Goal: Complete application form: Complete application form

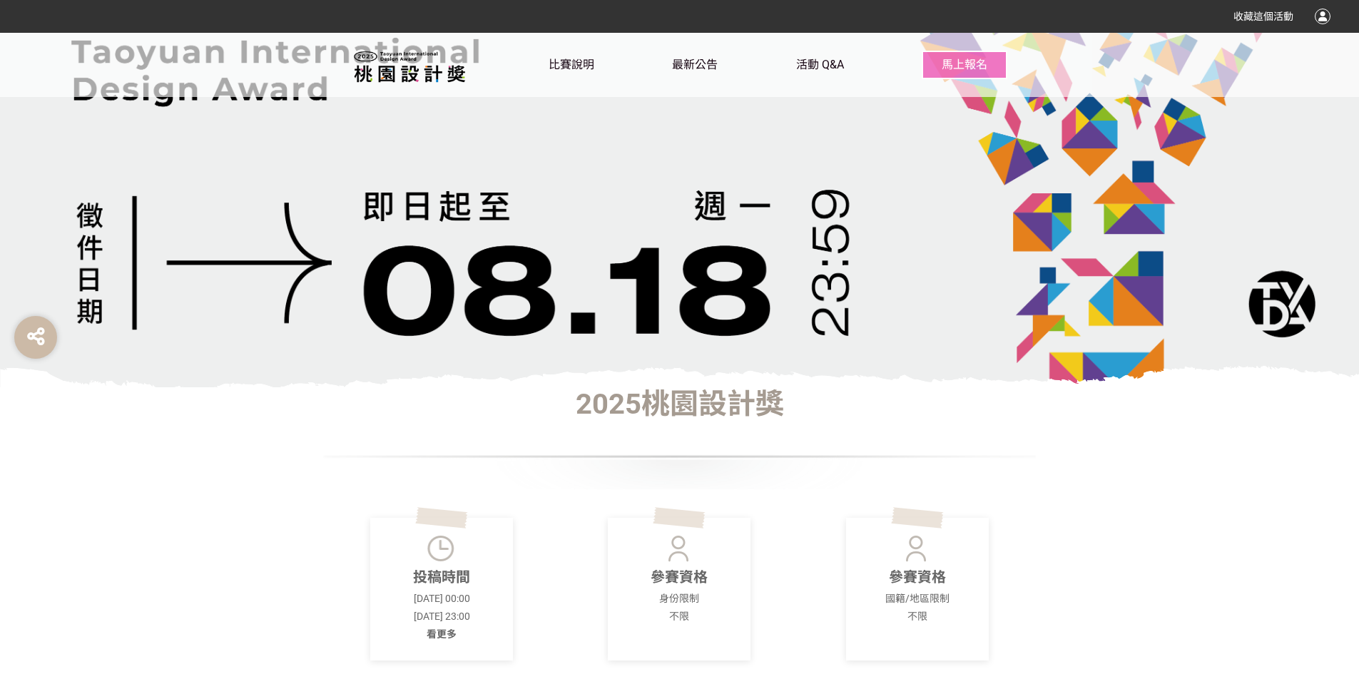
scroll to position [428, 0]
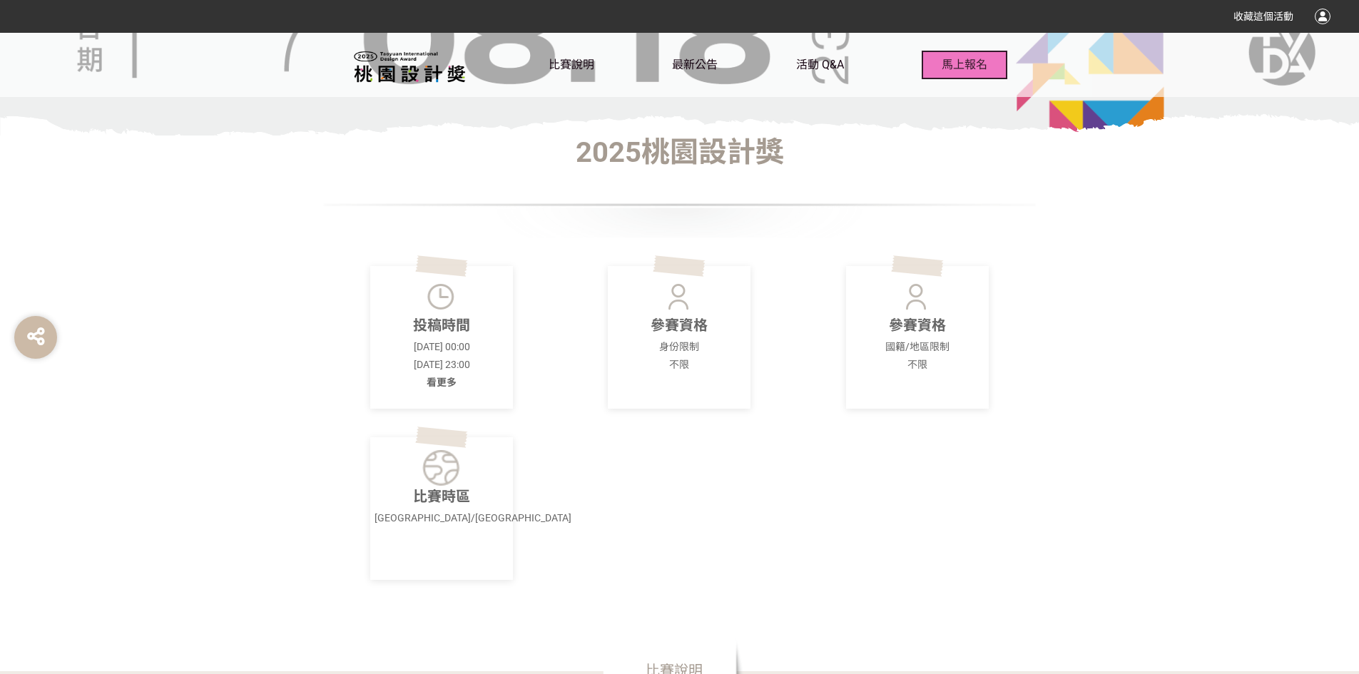
click at [954, 69] on span "馬上報名" at bounding box center [964, 65] width 46 height 14
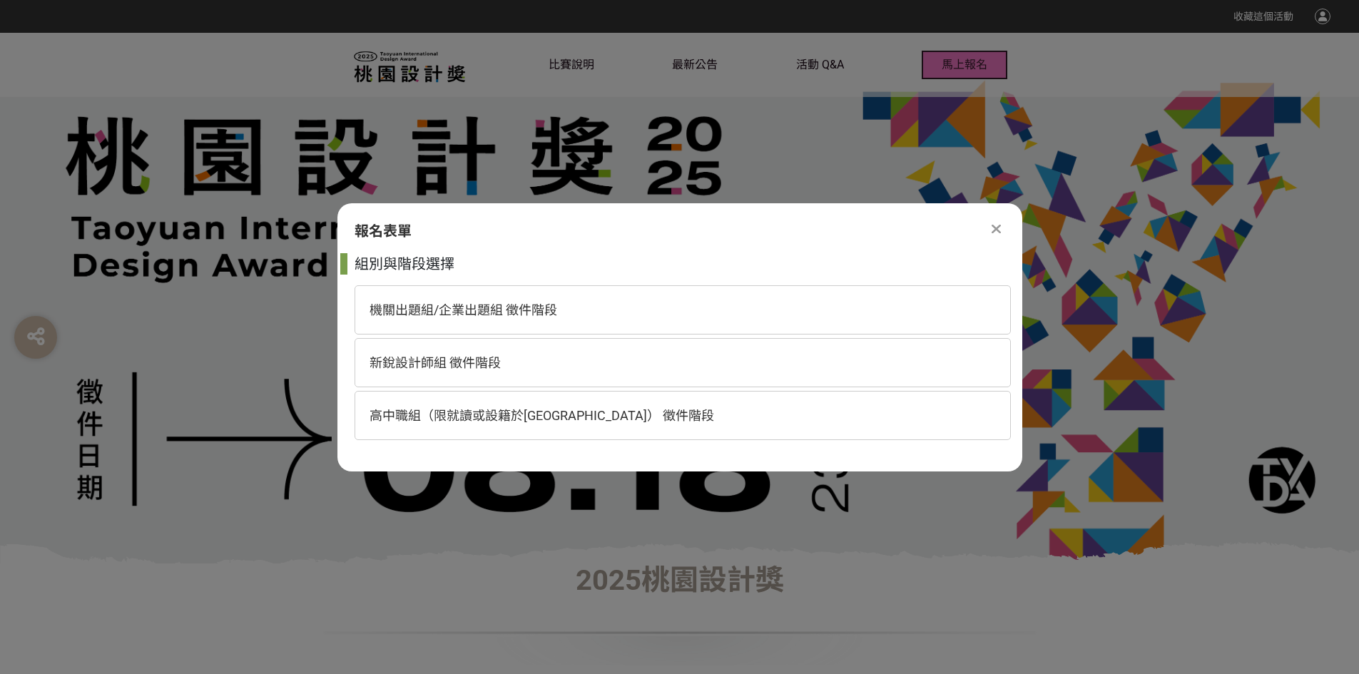
scroll to position [0, 0]
click at [698, 412] on div "高中職組（限就讀或設籍於[GEOGRAPHIC_DATA]） 徵件階段" at bounding box center [682, 415] width 656 height 49
select select "185193:185426"
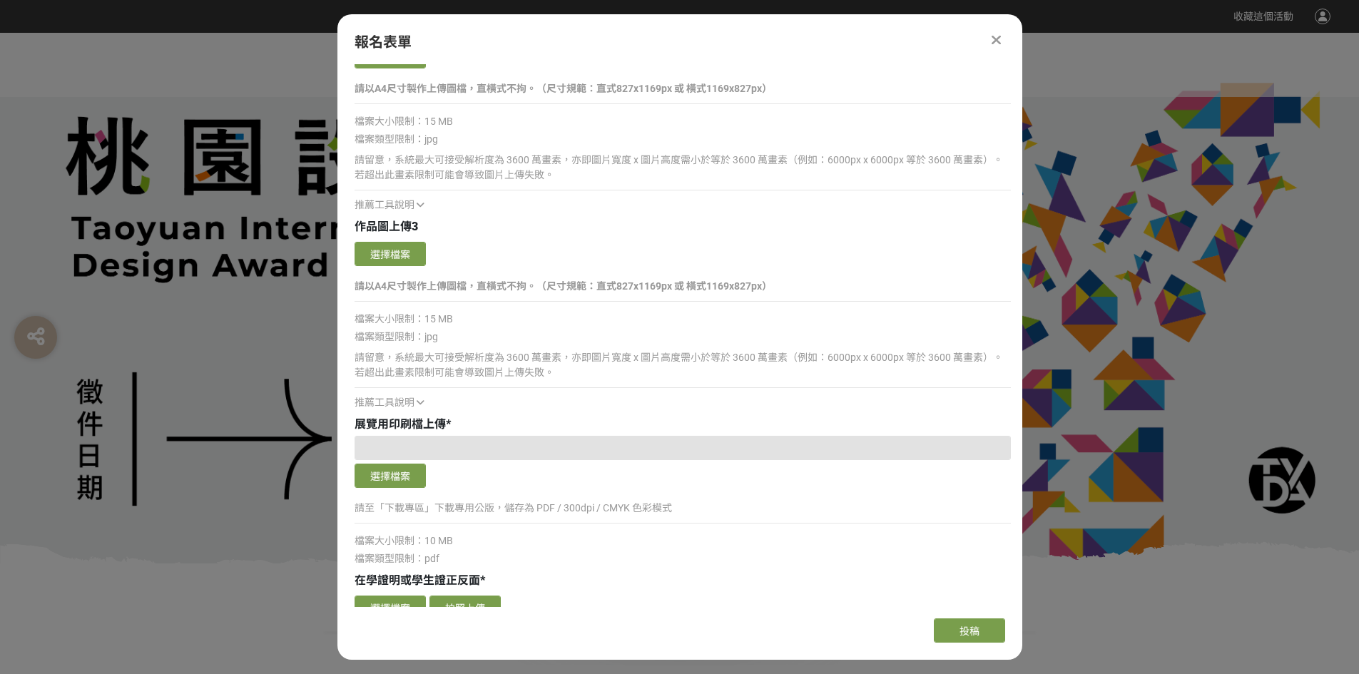
scroll to position [1783, 0]
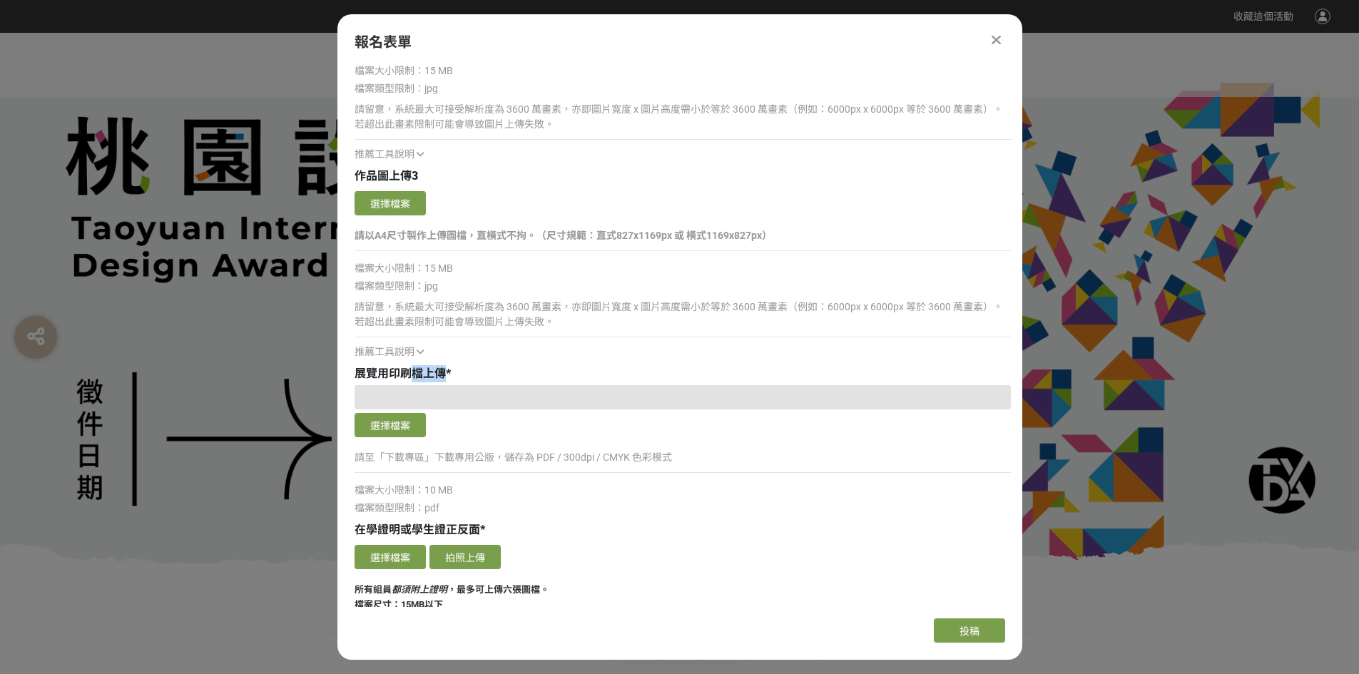
drag, startPoint x: 444, startPoint y: 370, endPoint x: 413, endPoint y: 370, distance: 31.4
click at [413, 370] on span "展覽用印刷檔上傳" at bounding box center [399, 374] width 91 height 14
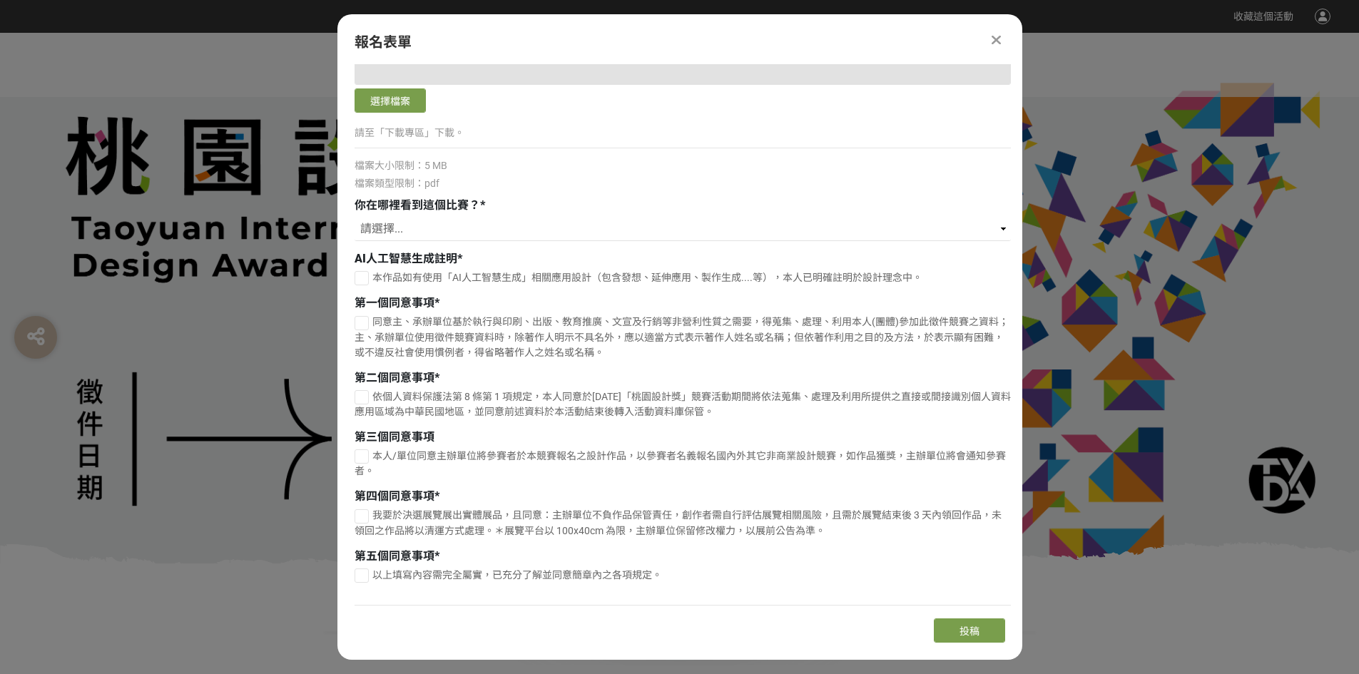
scroll to position [2955, 0]
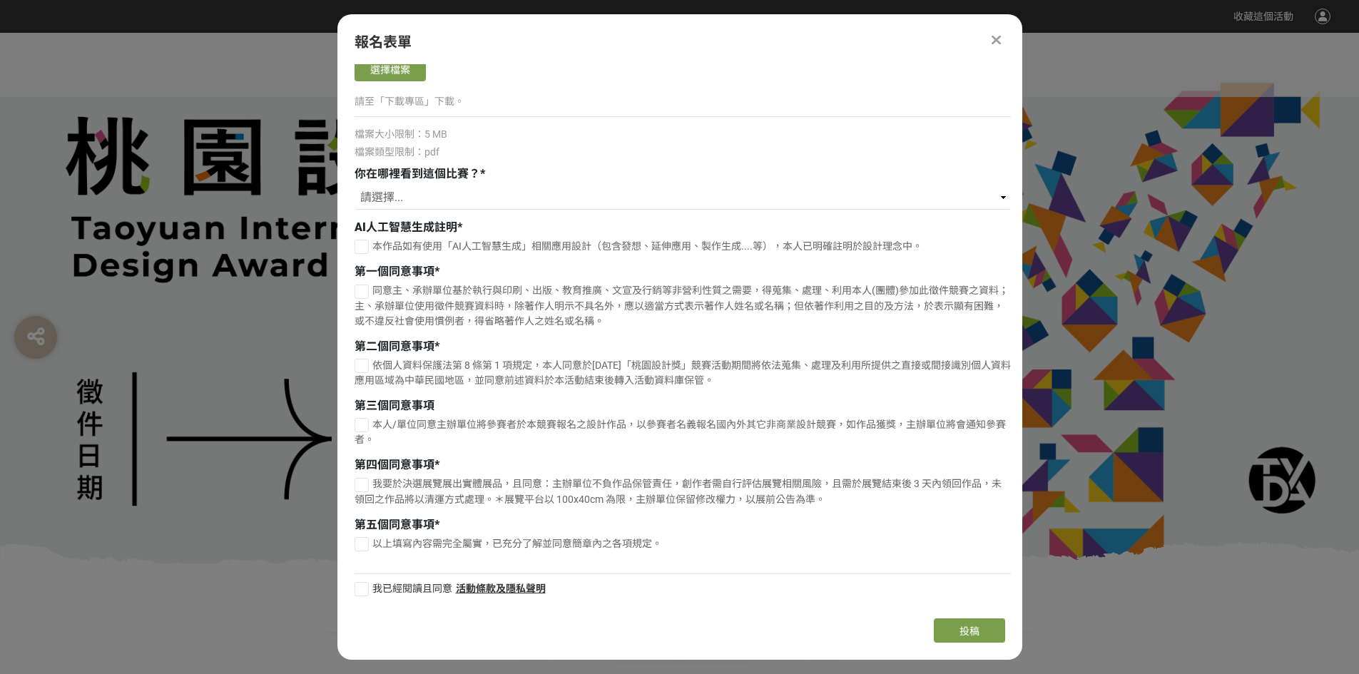
click at [362, 240] on div at bounding box center [361, 247] width 14 height 14
checkbox input "true"
click at [355, 285] on div at bounding box center [361, 292] width 14 height 14
checkbox input "true"
click at [367, 359] on div at bounding box center [361, 366] width 14 height 14
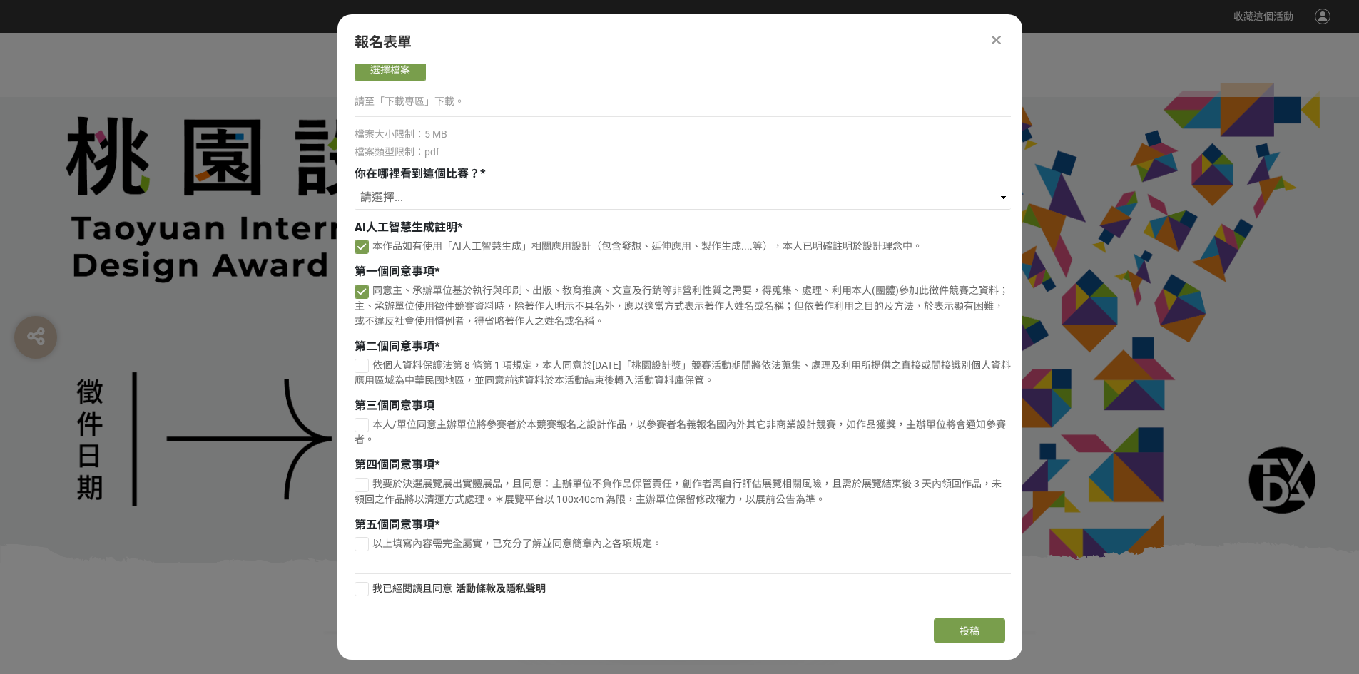
checkbox input "true"
click at [354, 421] on div at bounding box center [361, 425] width 14 height 14
checkbox input "true"
click at [365, 480] on div at bounding box center [361, 485] width 14 height 14
checkbox input "true"
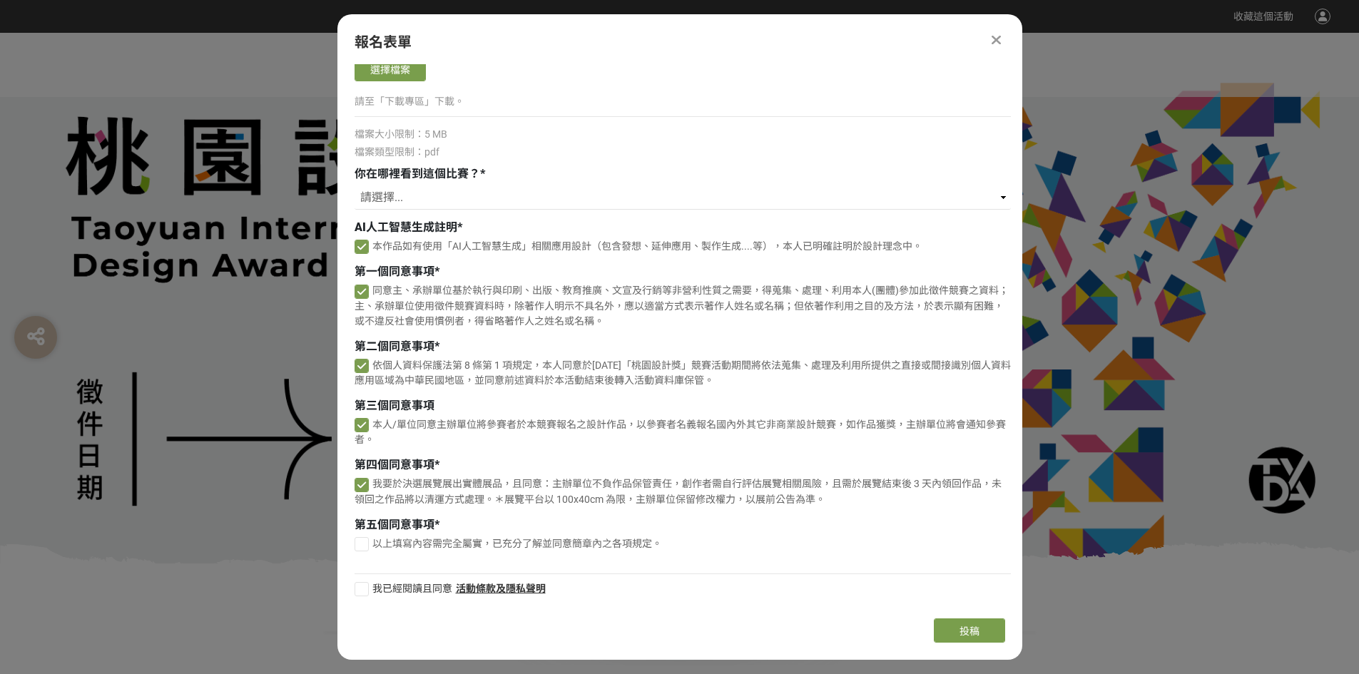
click at [362, 535] on div "第五個同意事項 * 以上填寫內容需完全屬實，已充分了解並同意簡章內之各項規定。" at bounding box center [682, 535] width 656 height 39
click at [366, 541] on div at bounding box center [361, 544] width 14 height 14
checkbox input "true"
click at [359, 586] on div at bounding box center [361, 589] width 14 height 14
checkbox input "true"
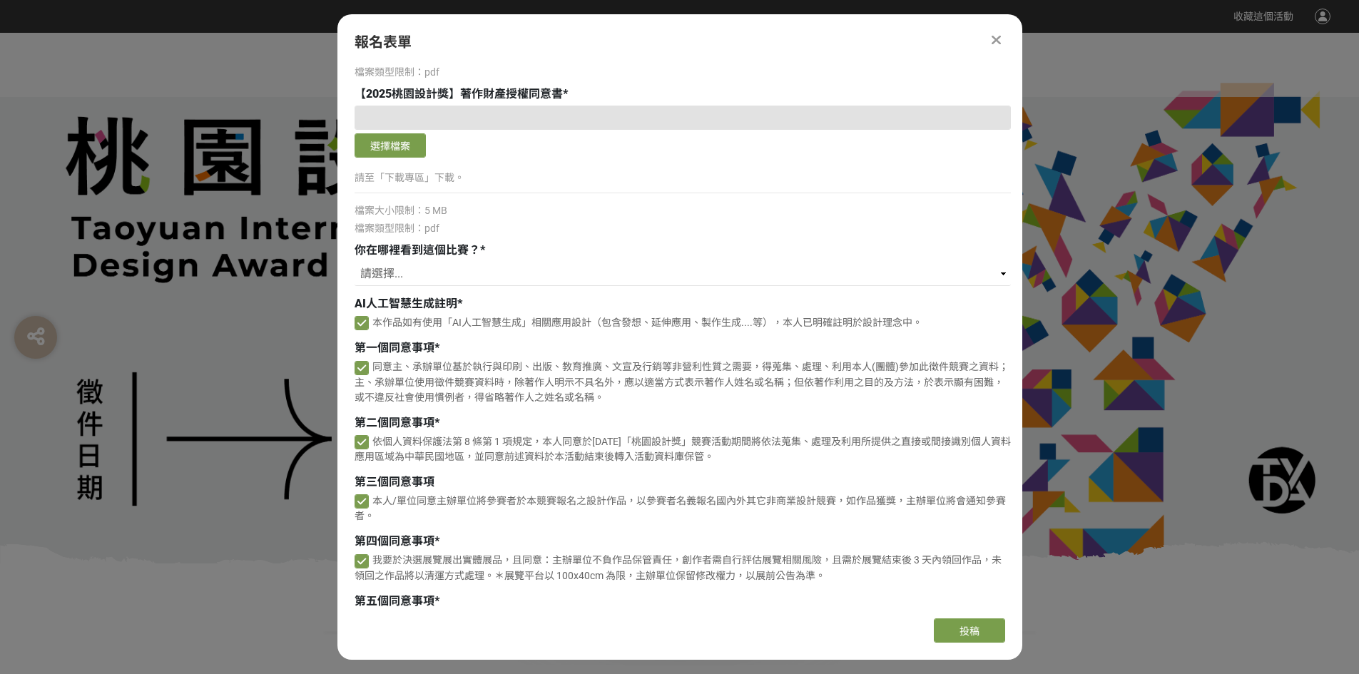
scroll to position [2742, 0]
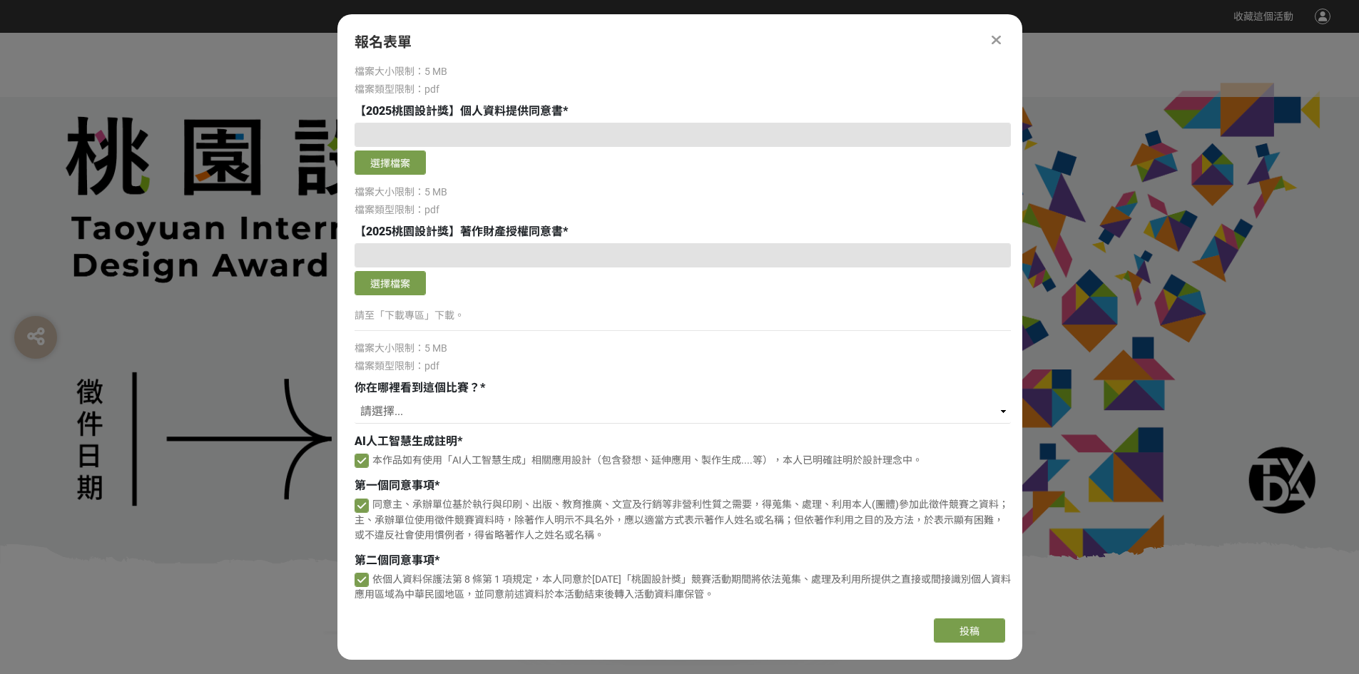
click at [487, 250] on div at bounding box center [682, 255] width 656 height 24
click at [509, 253] on div at bounding box center [682, 255] width 656 height 24
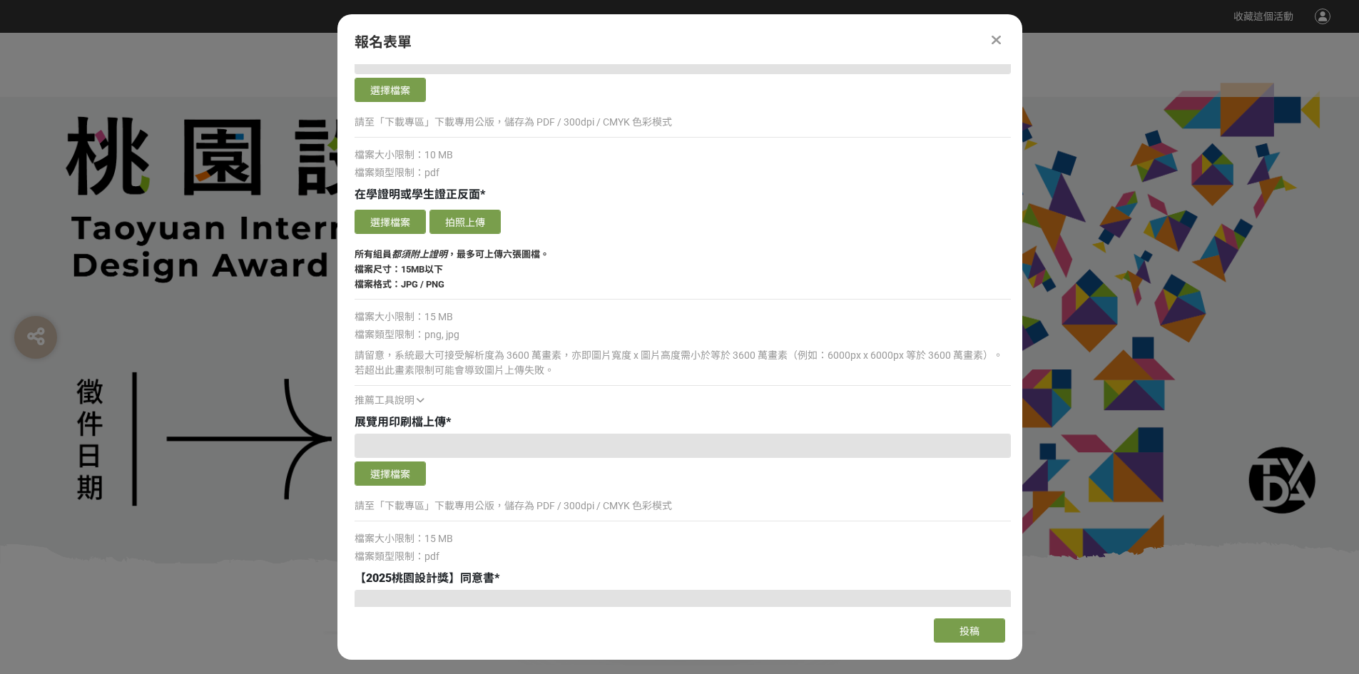
scroll to position [2100, 0]
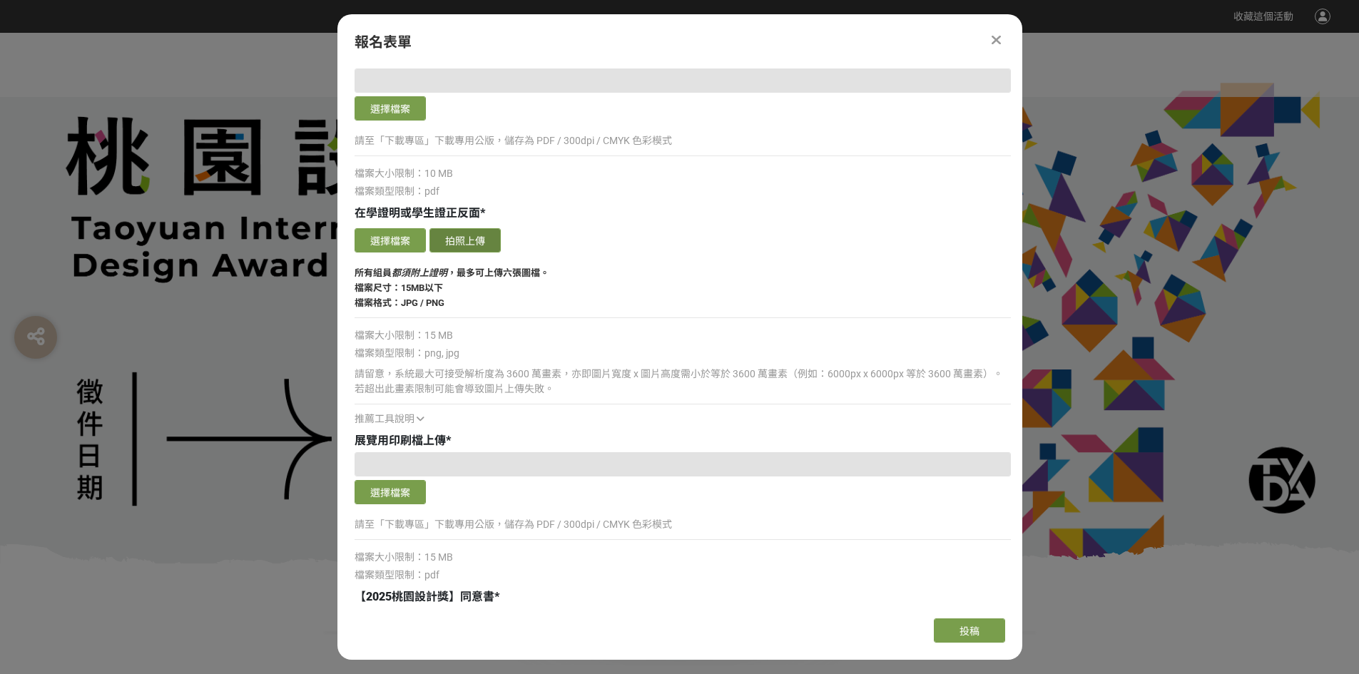
click at [482, 234] on button "拍照上傳" at bounding box center [464, 240] width 71 height 24
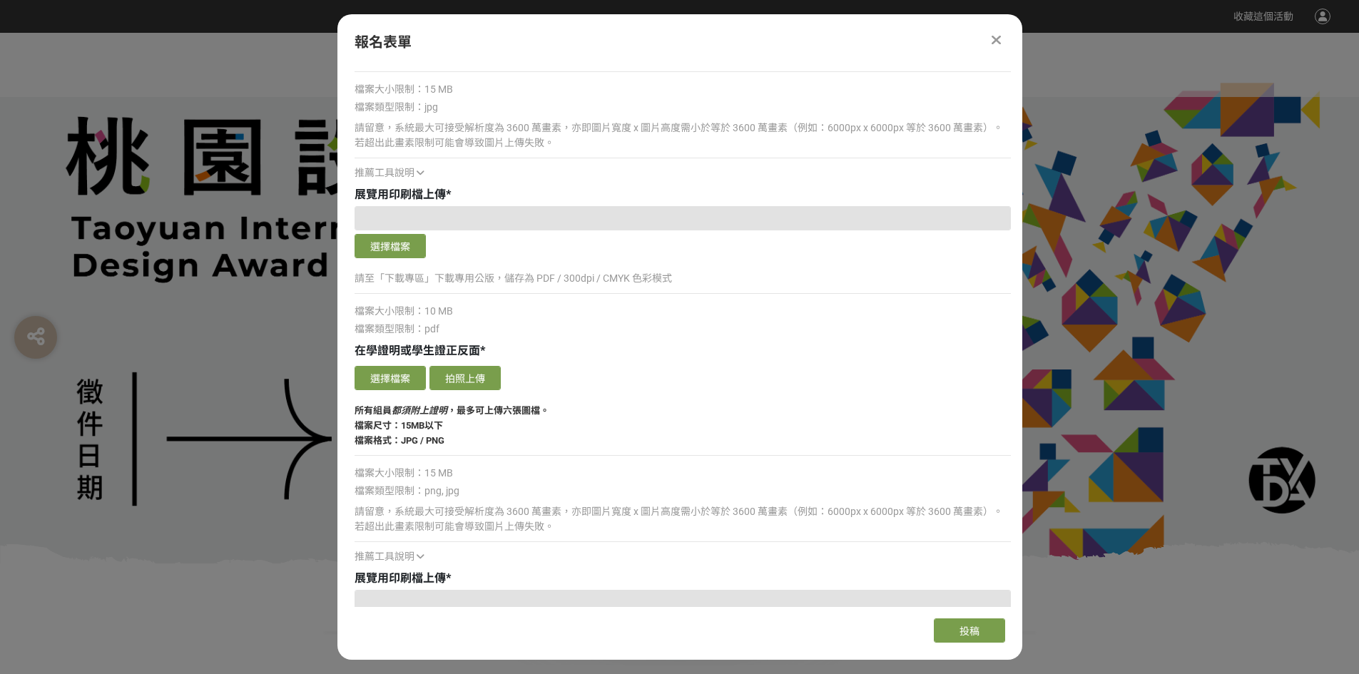
scroll to position [1957, 0]
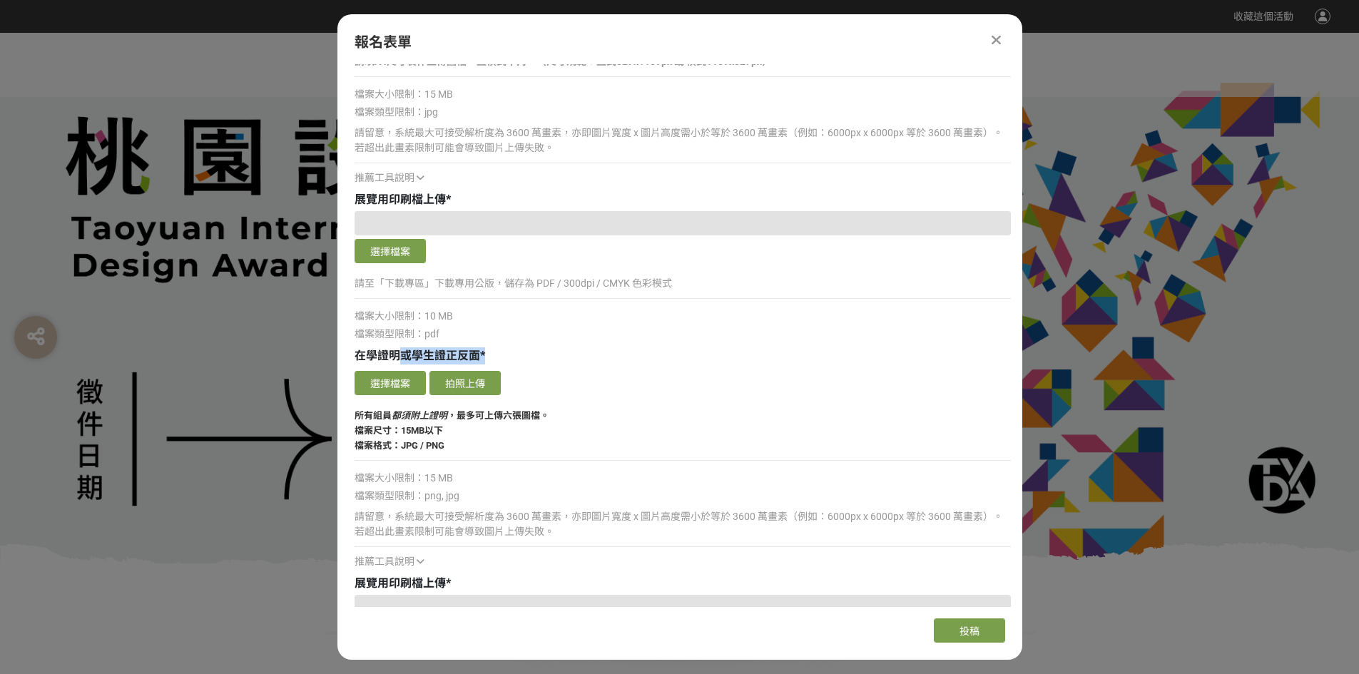
drag, startPoint x: 501, startPoint y: 351, endPoint x: 400, endPoint y: 343, distance: 101.6
click at [497, 297] on div "請至「下載專區」下載專用公版，儲存為 PDF / 300dpi / CMYK 色彩模式" at bounding box center [682, 289] width 656 height 33
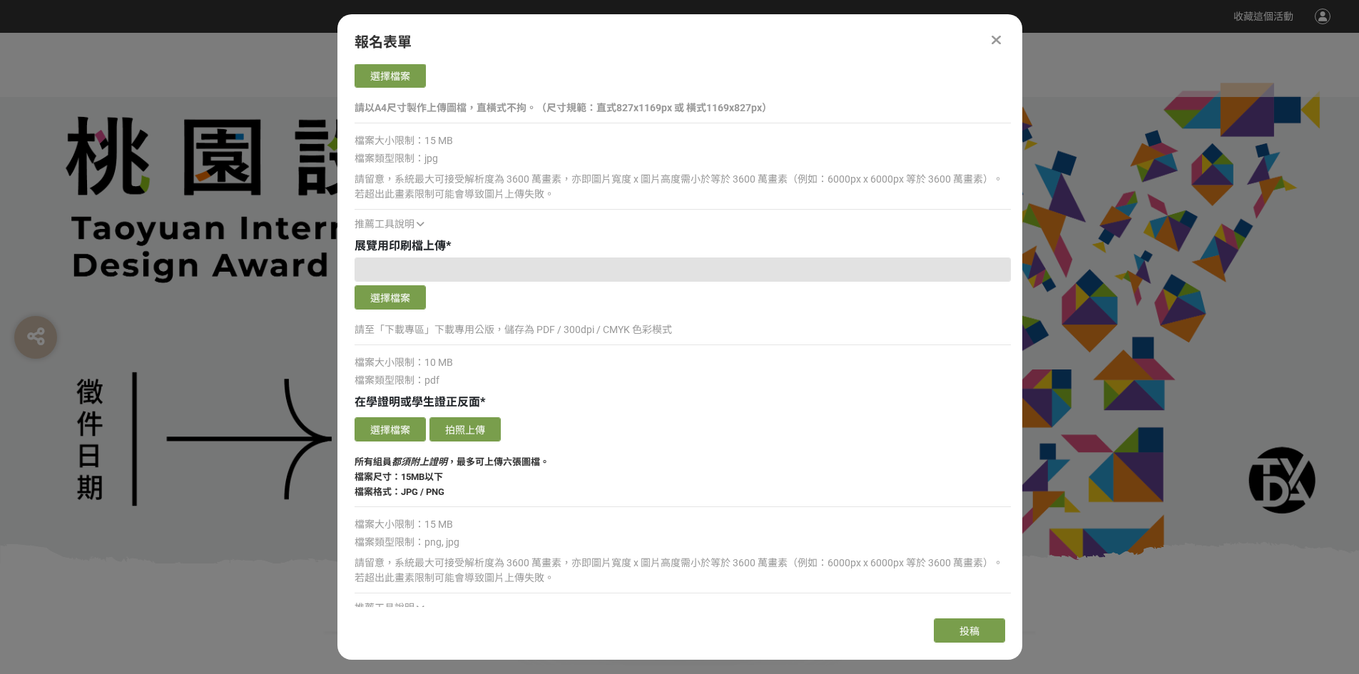
scroll to position [1886, 0]
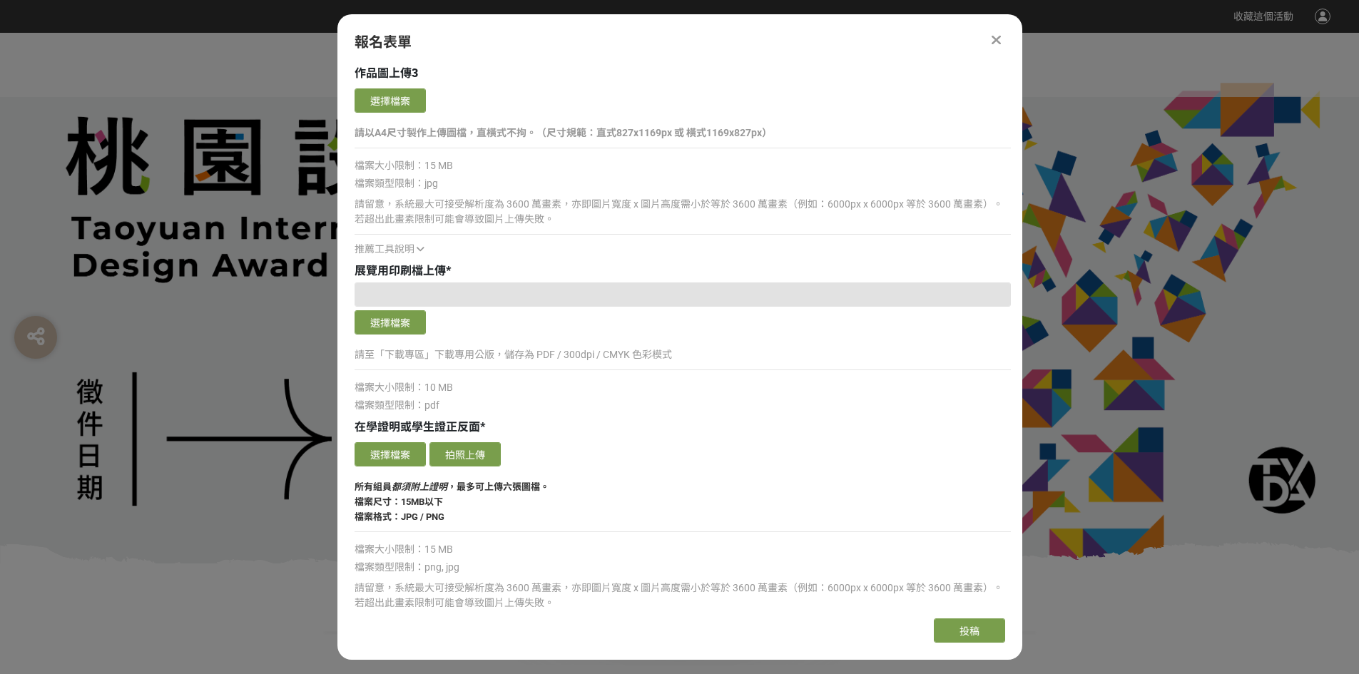
click at [407, 249] on span "推薦工具說明" at bounding box center [384, 248] width 60 height 11
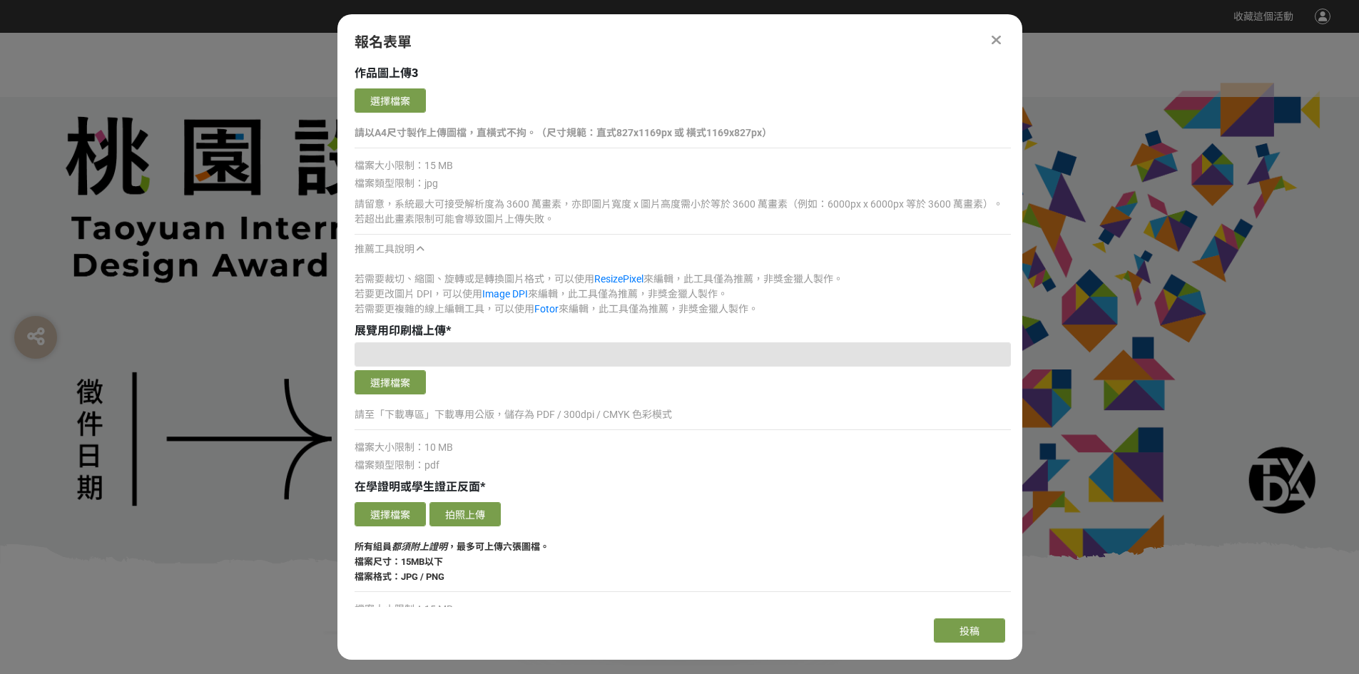
click at [398, 253] on span "推薦工具說明" at bounding box center [384, 248] width 60 height 11
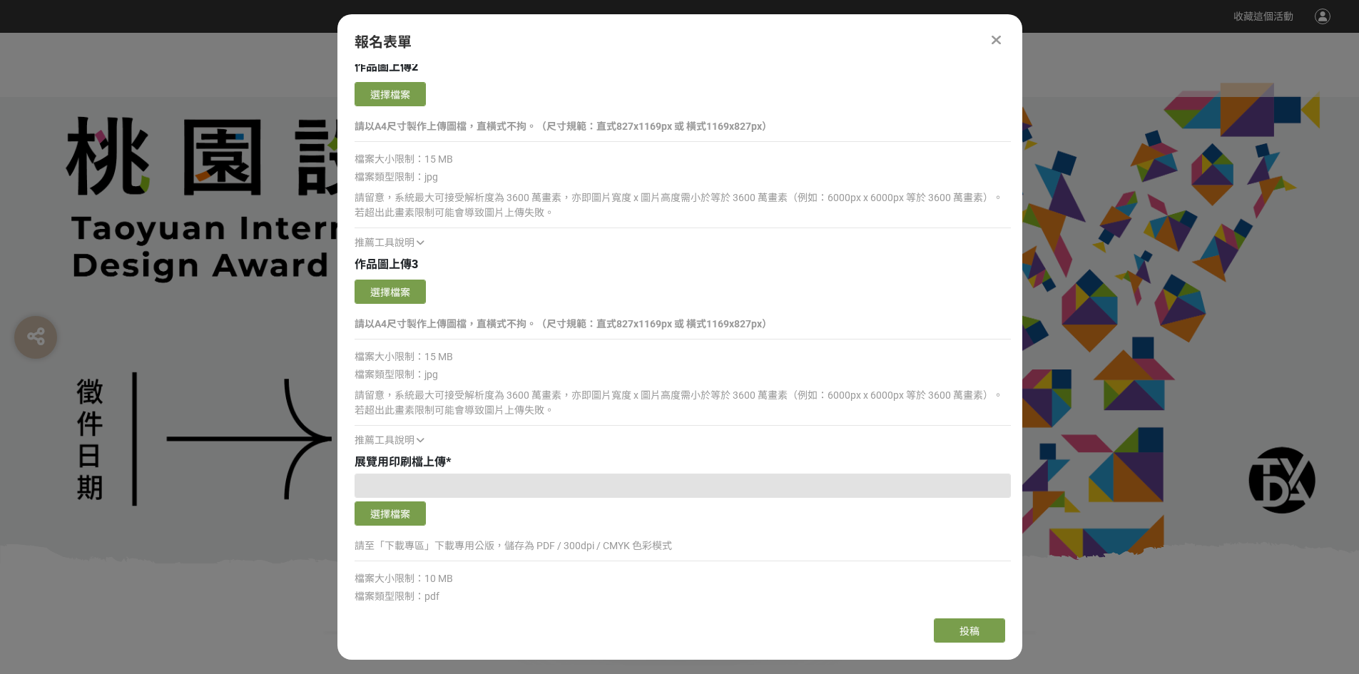
scroll to position [1672, 0]
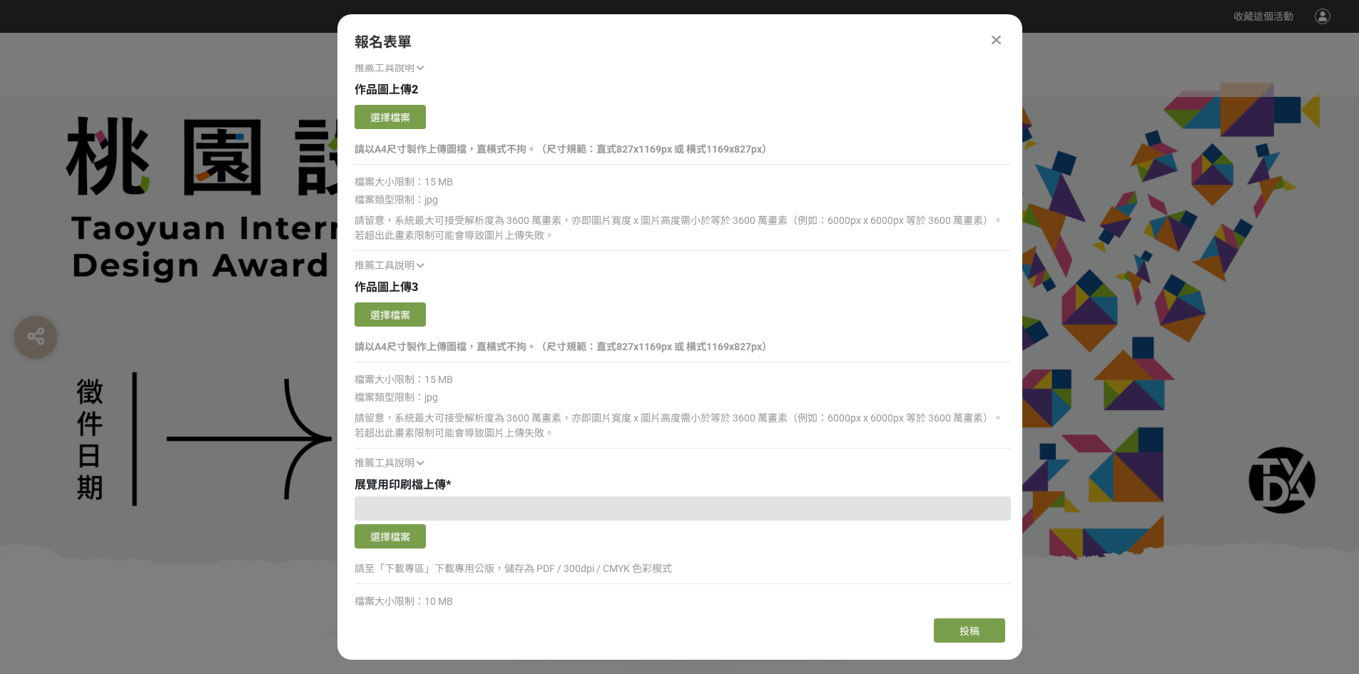
click at [398, 253] on div "請留意，系統最大可接受解析度為 3600 萬畫素，亦即圖片寬度 x 圖片高度需小於等於 3600 萬畫素（例如：6000px x 6000px 等於 3600…" at bounding box center [682, 241] width 656 height 63
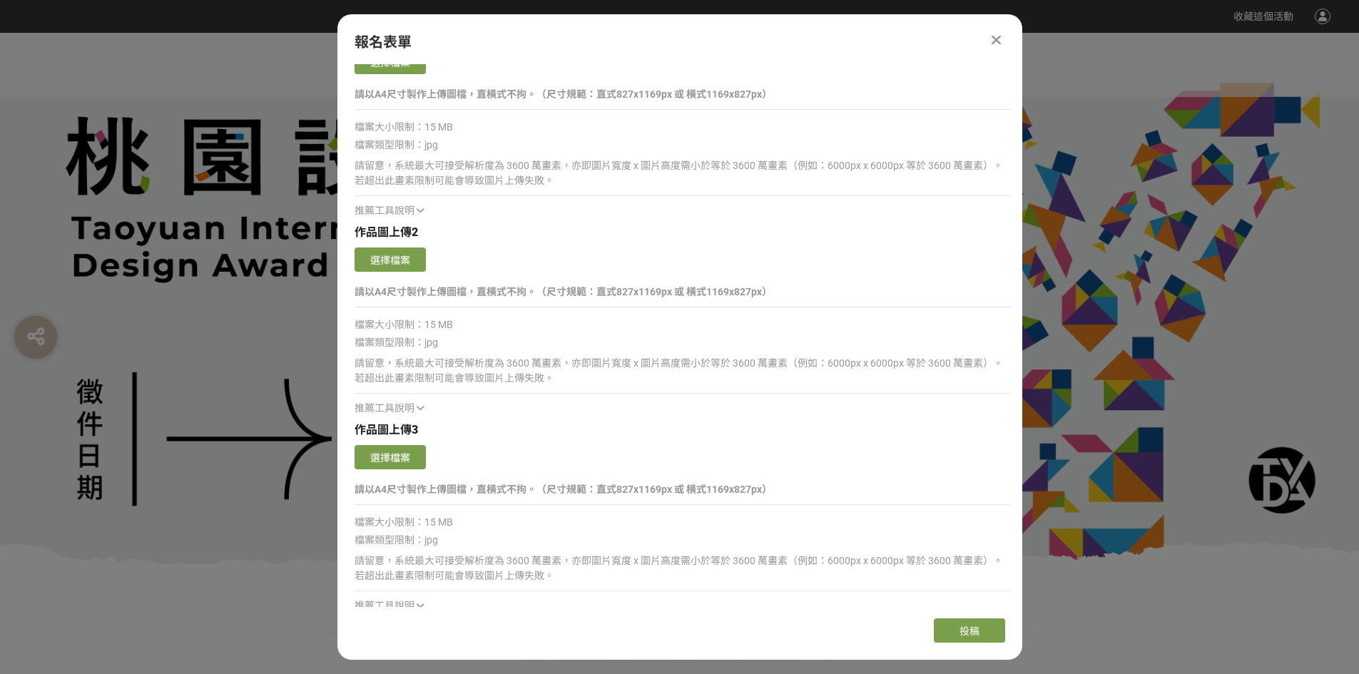
scroll to position [1458, 0]
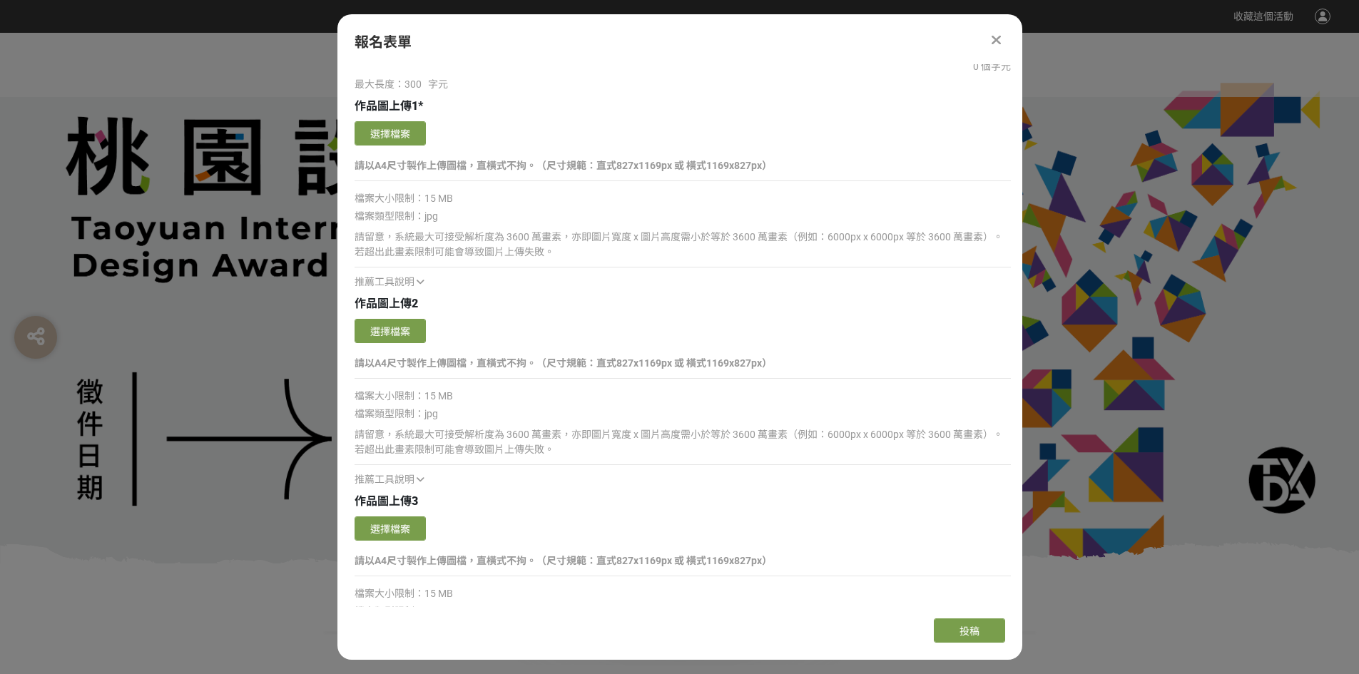
click at [401, 280] on span "推薦工具說明" at bounding box center [384, 281] width 60 height 11
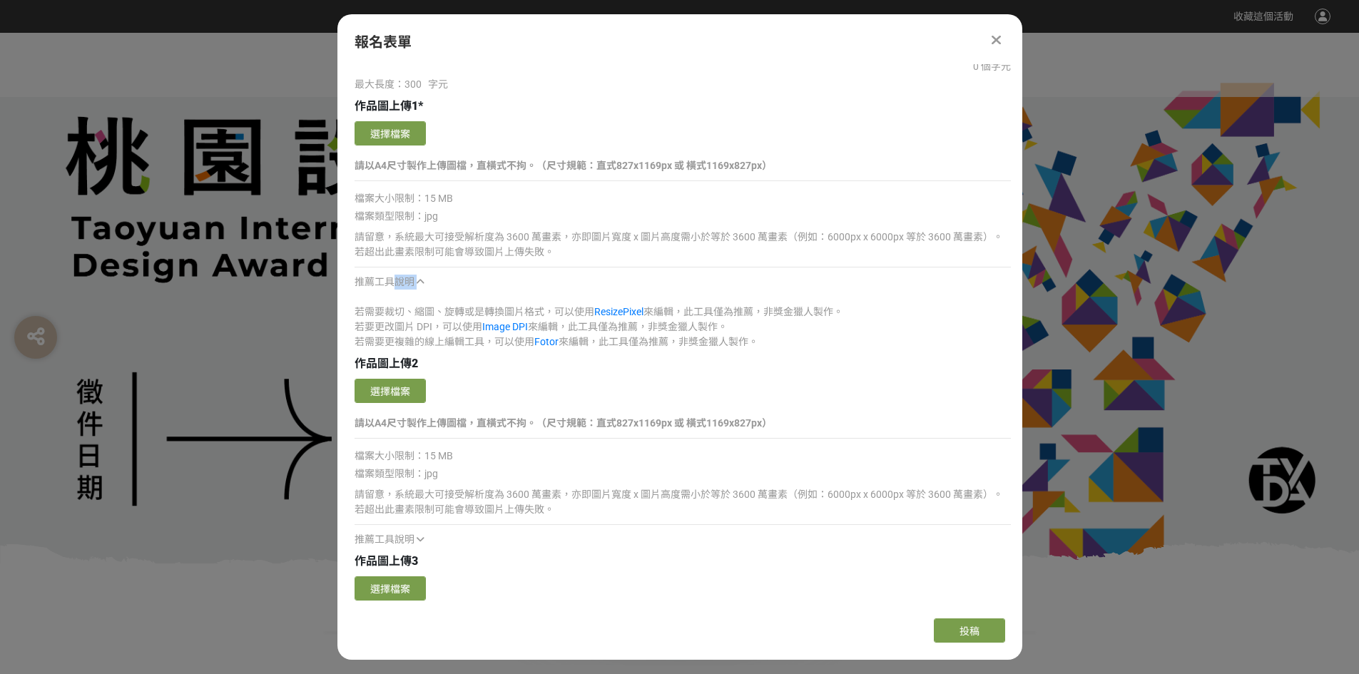
click at [401, 280] on span "推薦工具說明" at bounding box center [384, 281] width 60 height 11
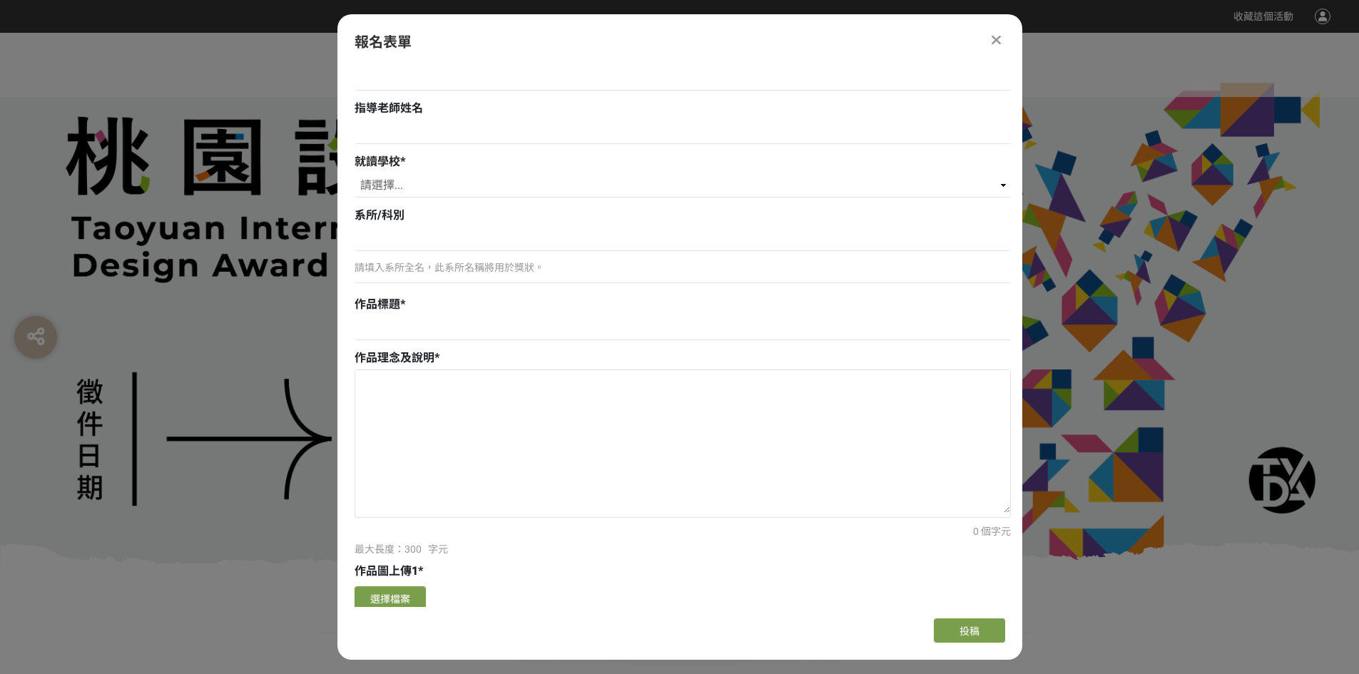
scroll to position [959, 0]
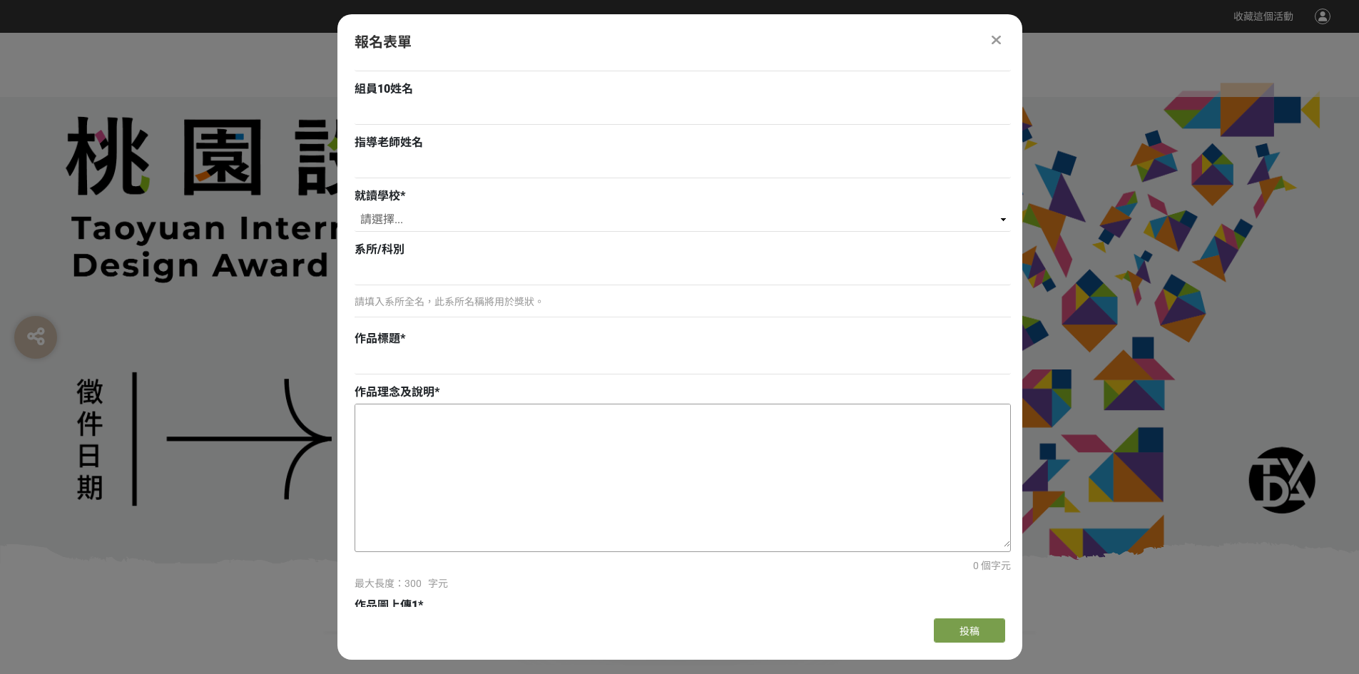
click at [502, 424] on textarea at bounding box center [682, 475] width 655 height 143
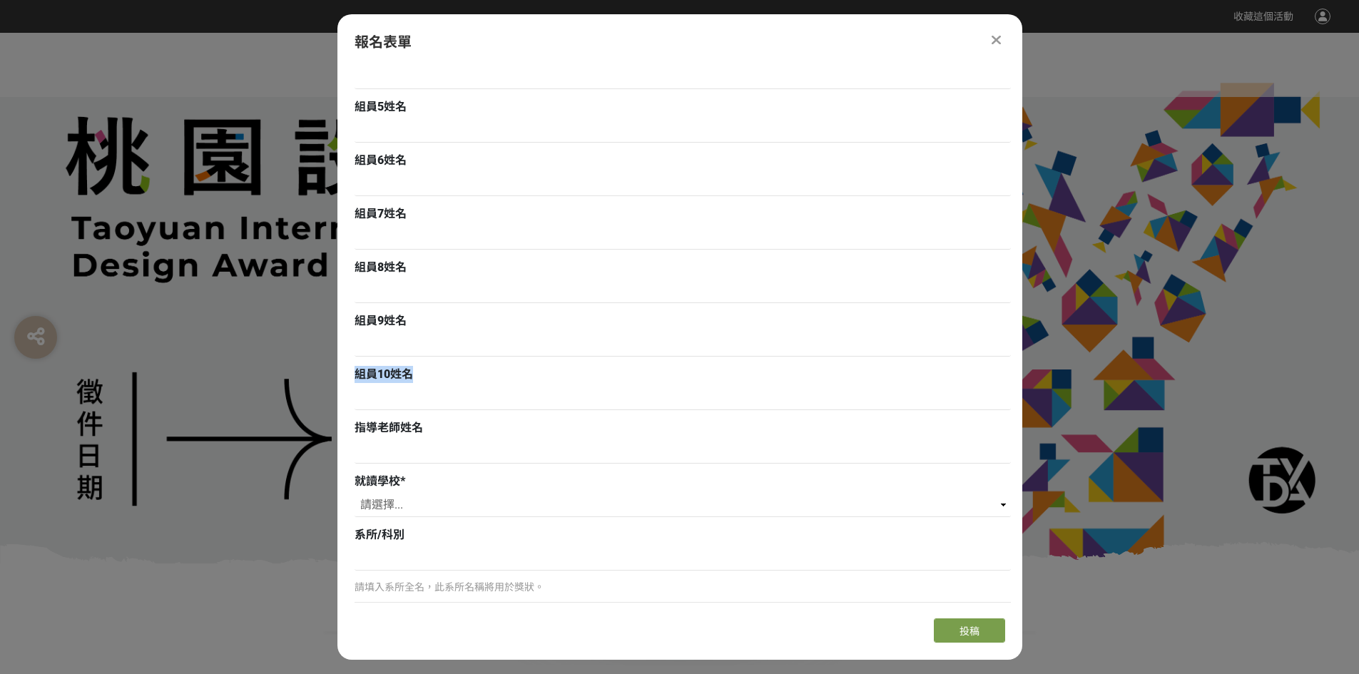
click at [481, 346] on input at bounding box center [682, 344] width 656 height 24
click at [487, 285] on input at bounding box center [682, 291] width 656 height 24
click at [476, 241] on input at bounding box center [682, 237] width 656 height 24
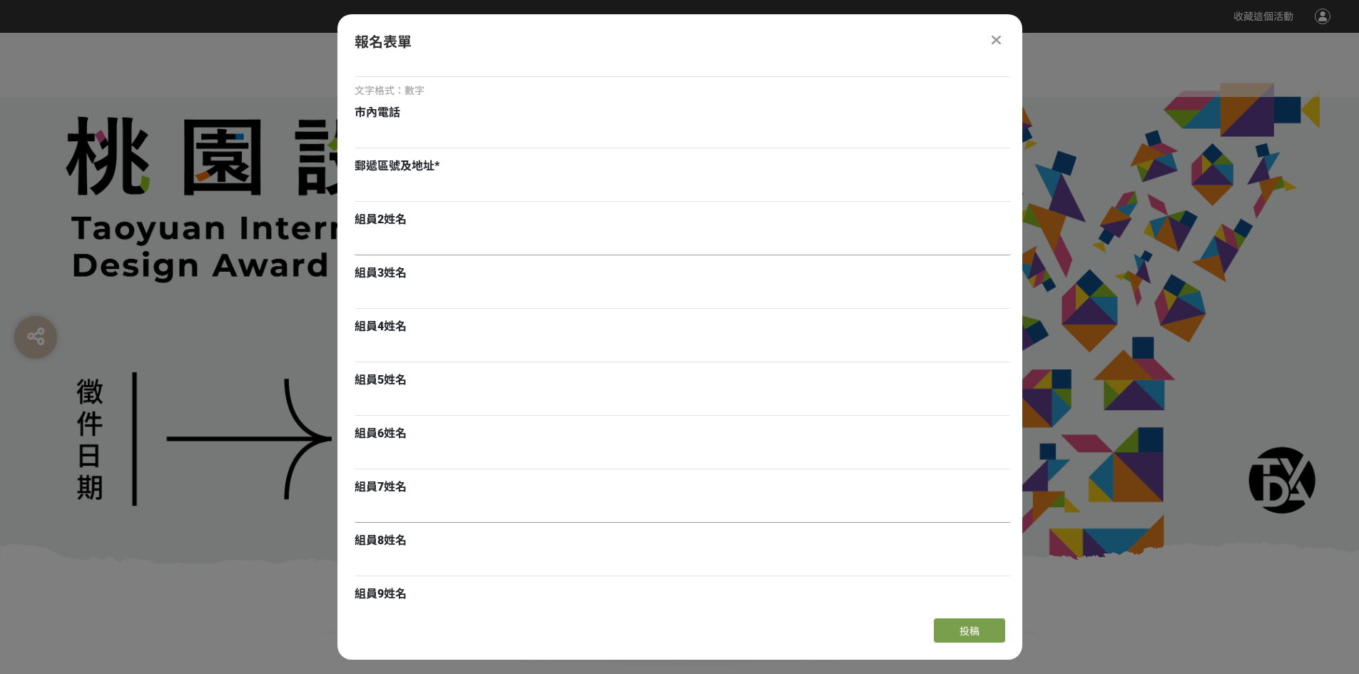
scroll to position [388, 0]
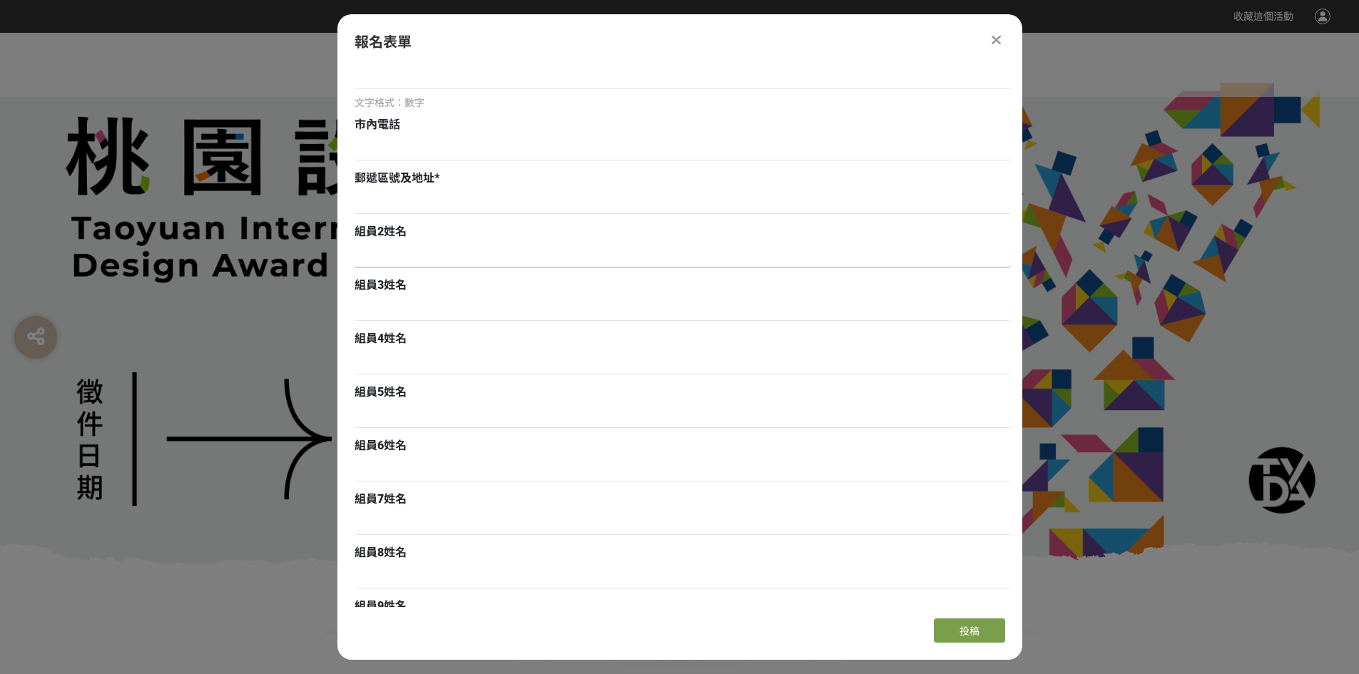
click at [466, 247] on input at bounding box center [682, 255] width 656 height 24
click at [454, 229] on div "組員2姓名" at bounding box center [682, 231] width 656 height 17
click at [449, 199] on input at bounding box center [682, 202] width 656 height 24
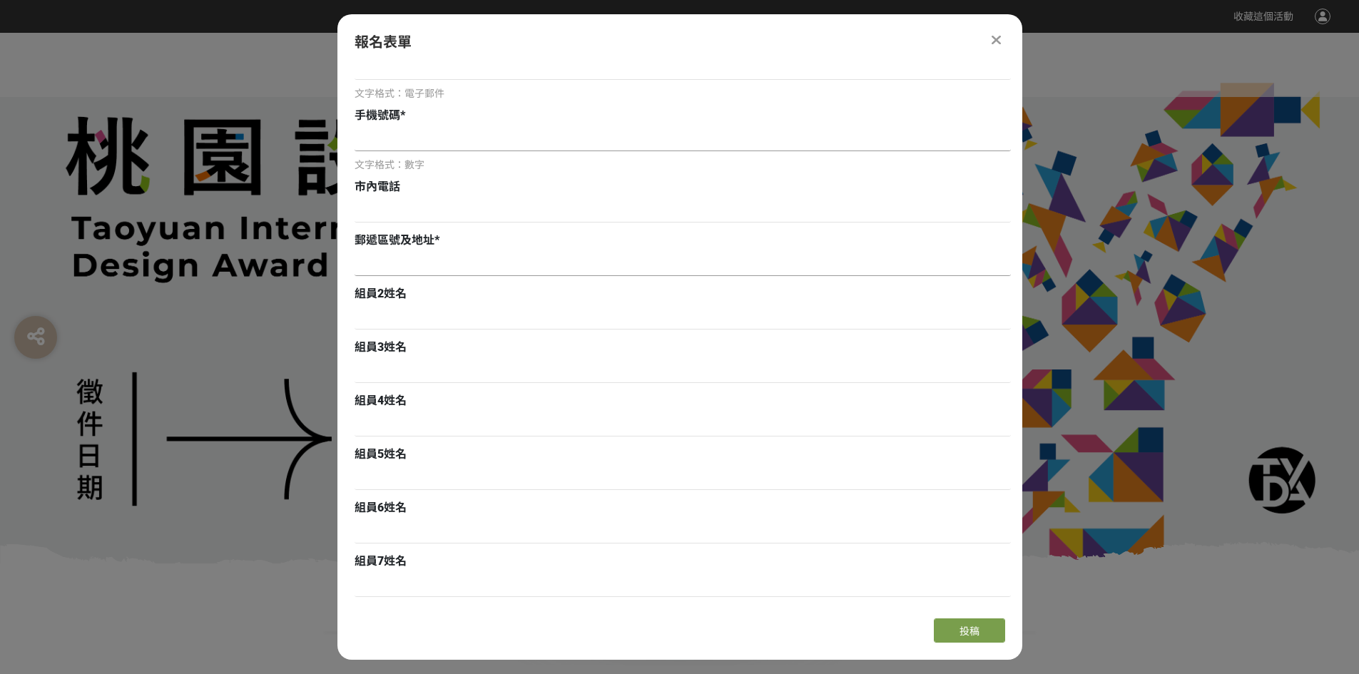
scroll to position [245, 0]
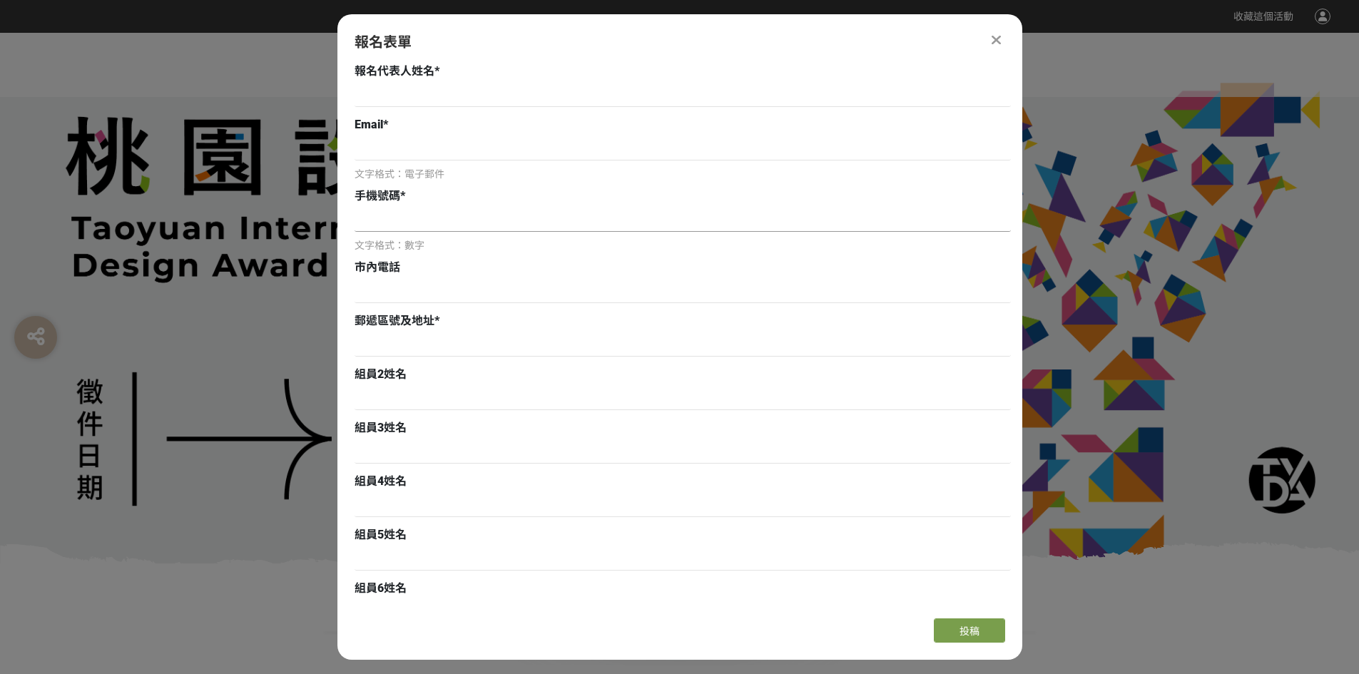
click at [458, 227] on input at bounding box center [682, 220] width 656 height 24
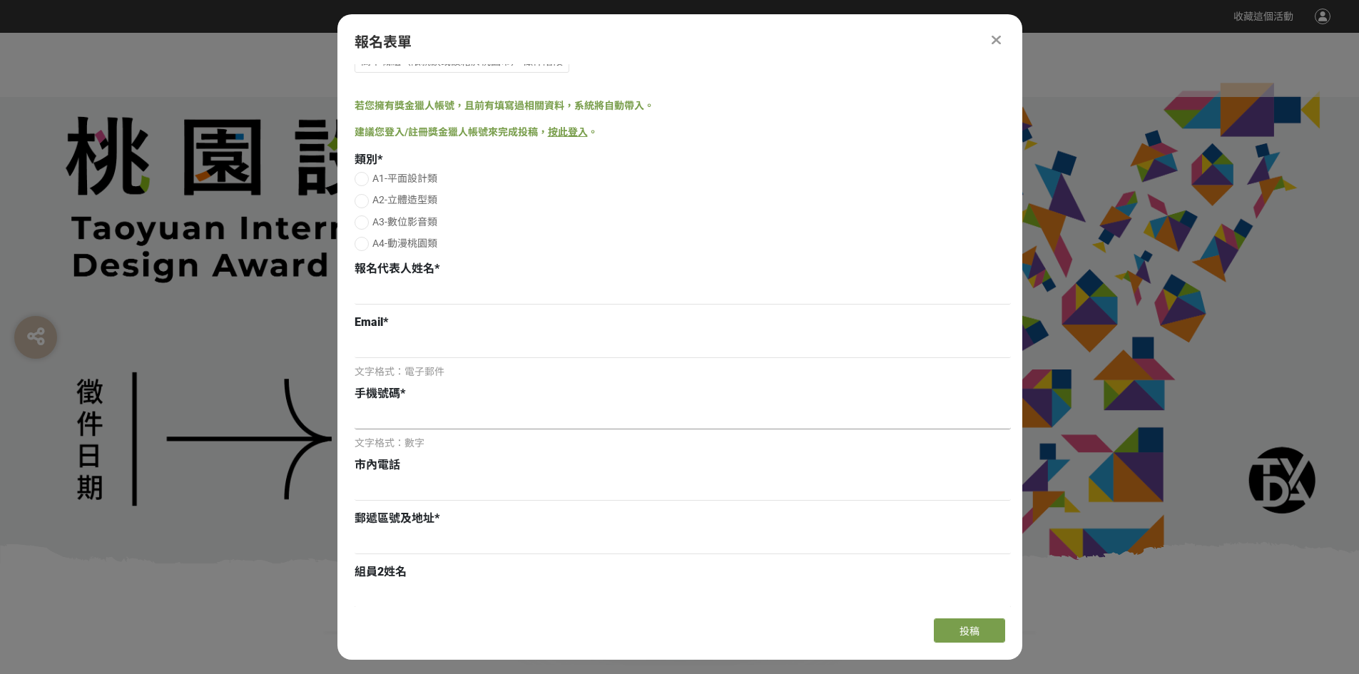
scroll to position [31, 0]
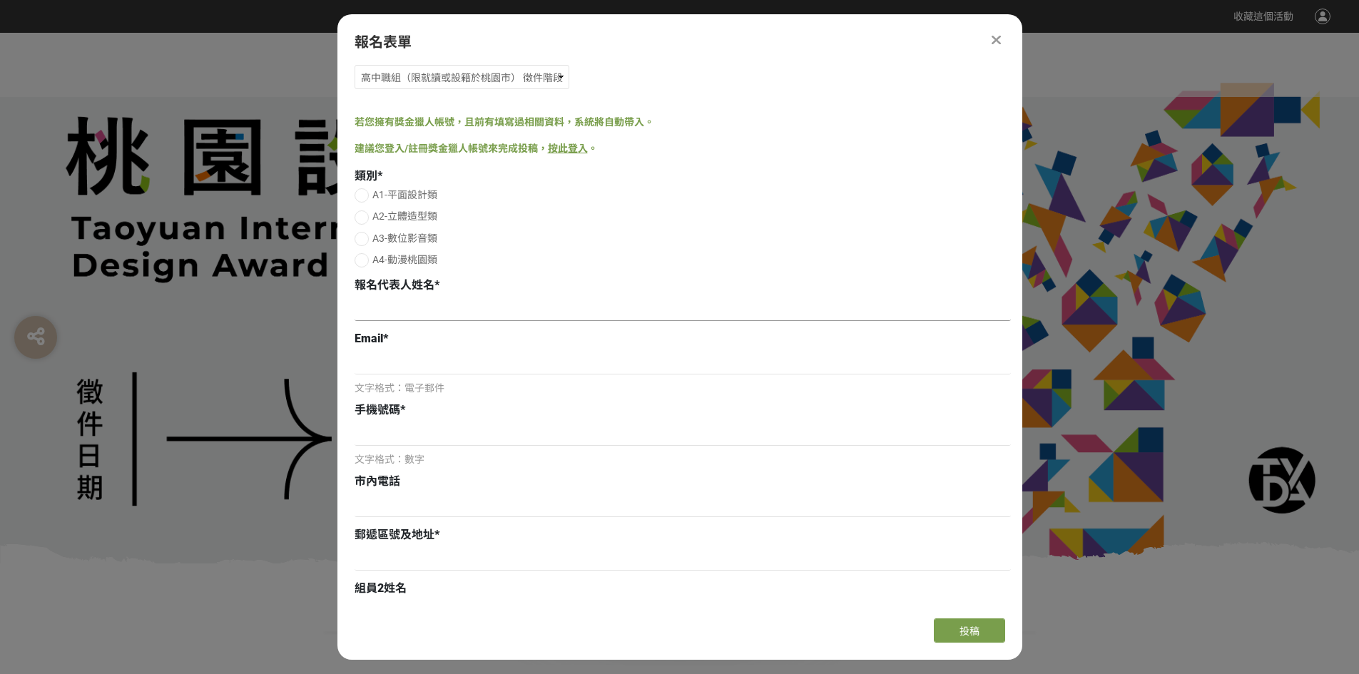
click at [475, 305] on input at bounding box center [682, 309] width 656 height 24
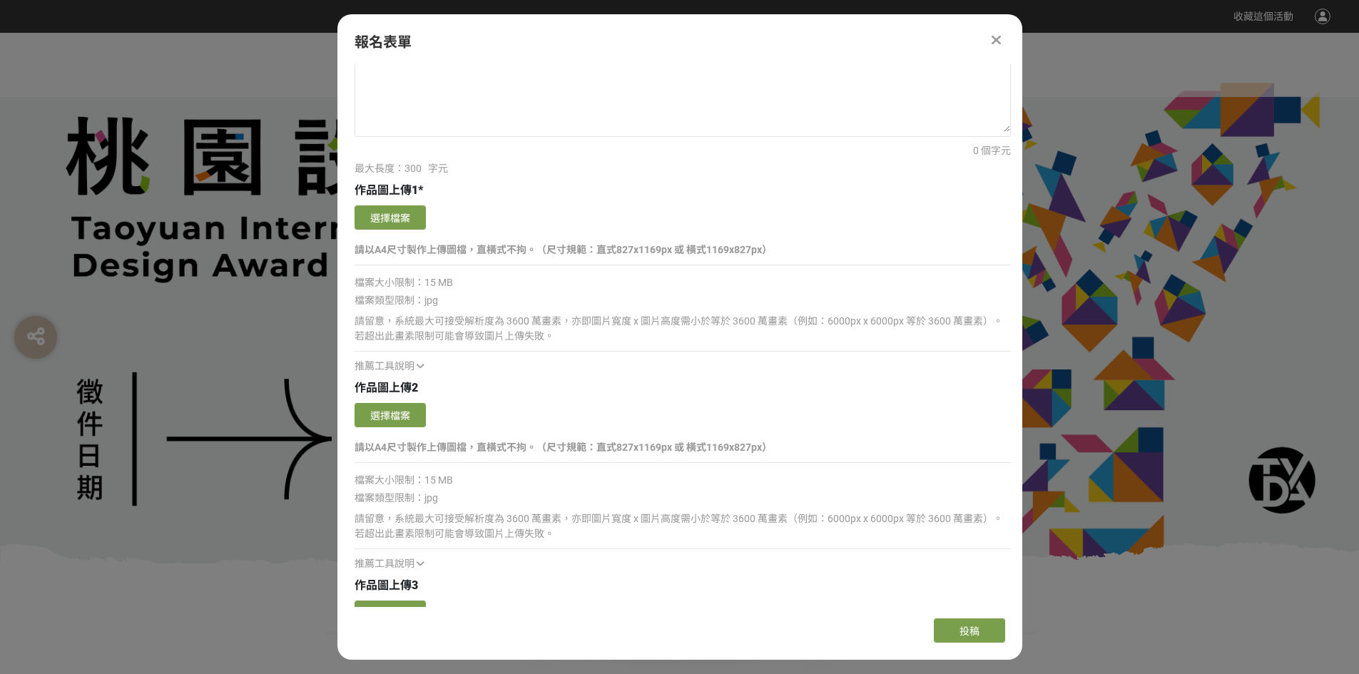
scroll to position [1386, 0]
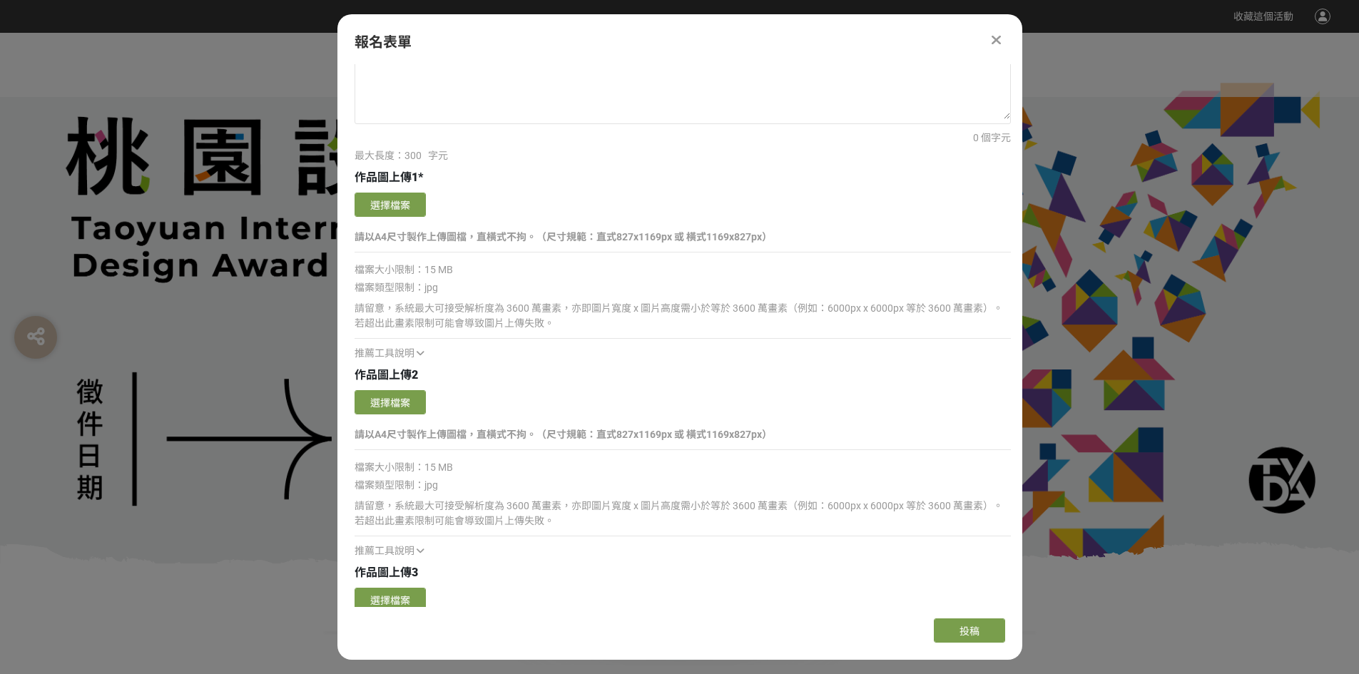
click at [537, 215] on div "選擇檔案" at bounding box center [682, 207] width 656 height 28
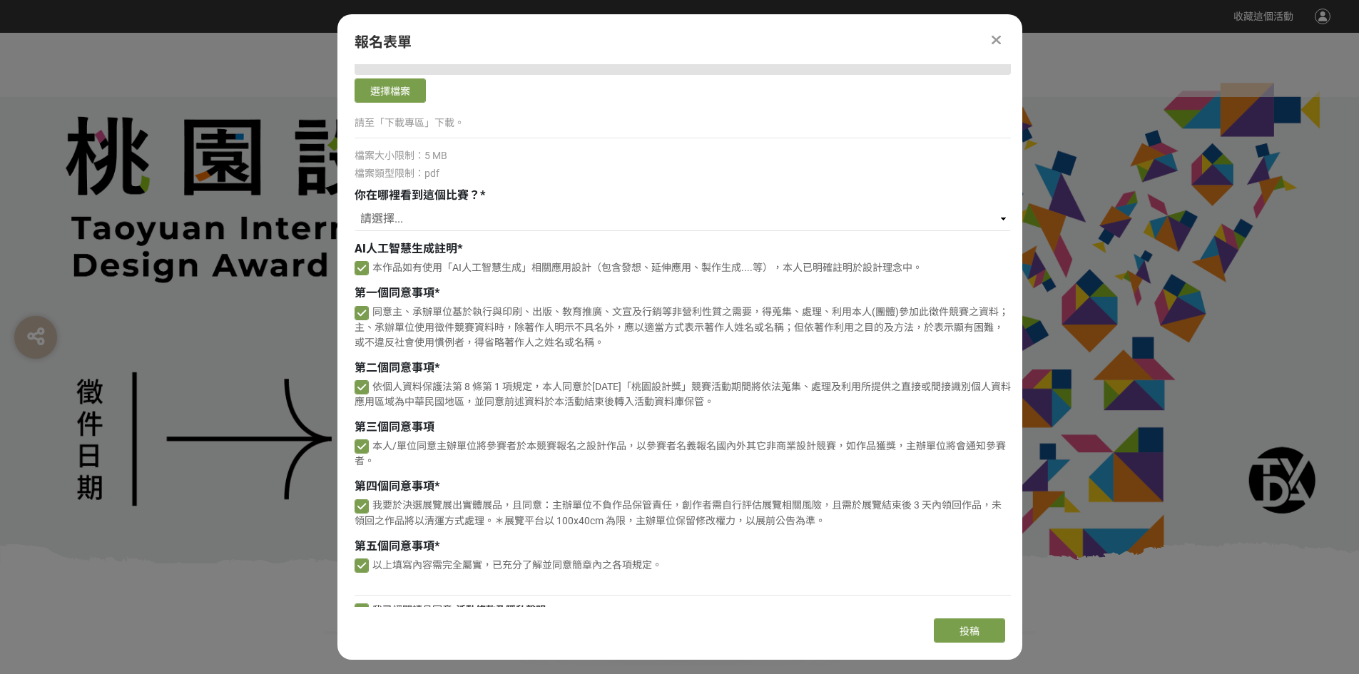
scroll to position [2955, 0]
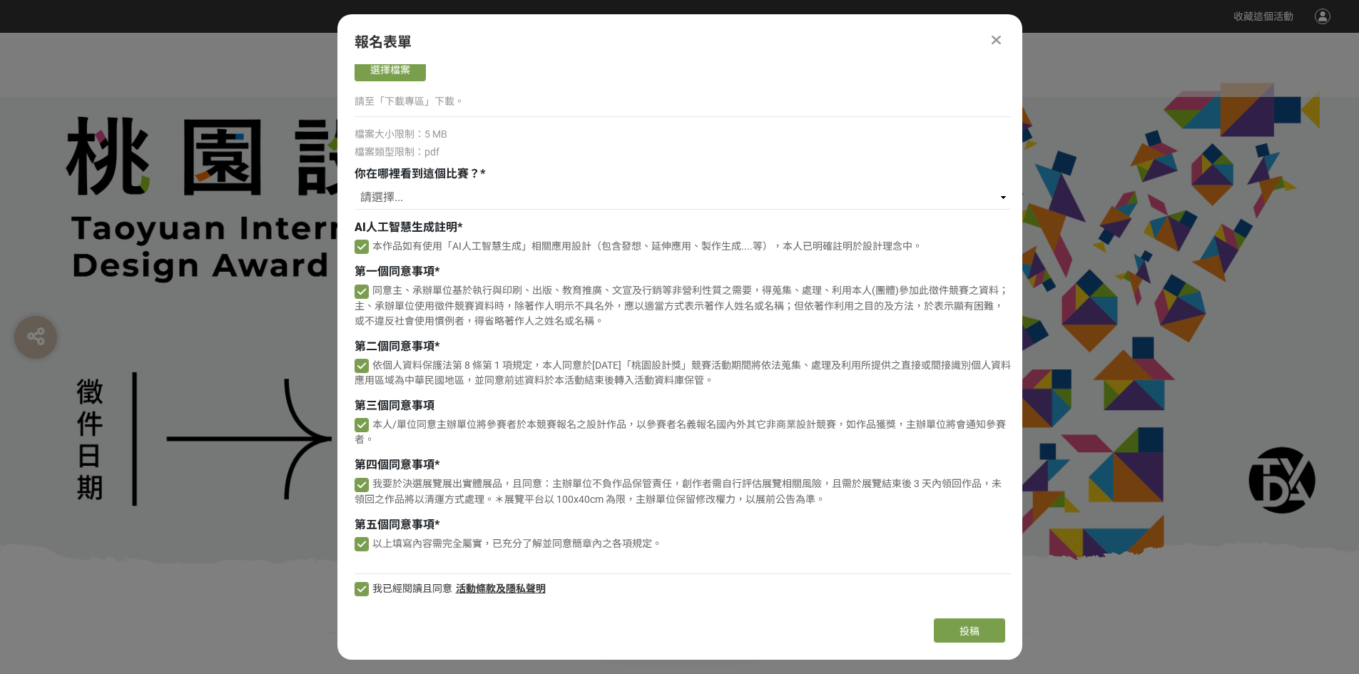
click at [285, 487] on div at bounding box center [679, 298] width 1359 height 531
click at [991, 39] on icon at bounding box center [995, 40] width 9 height 14
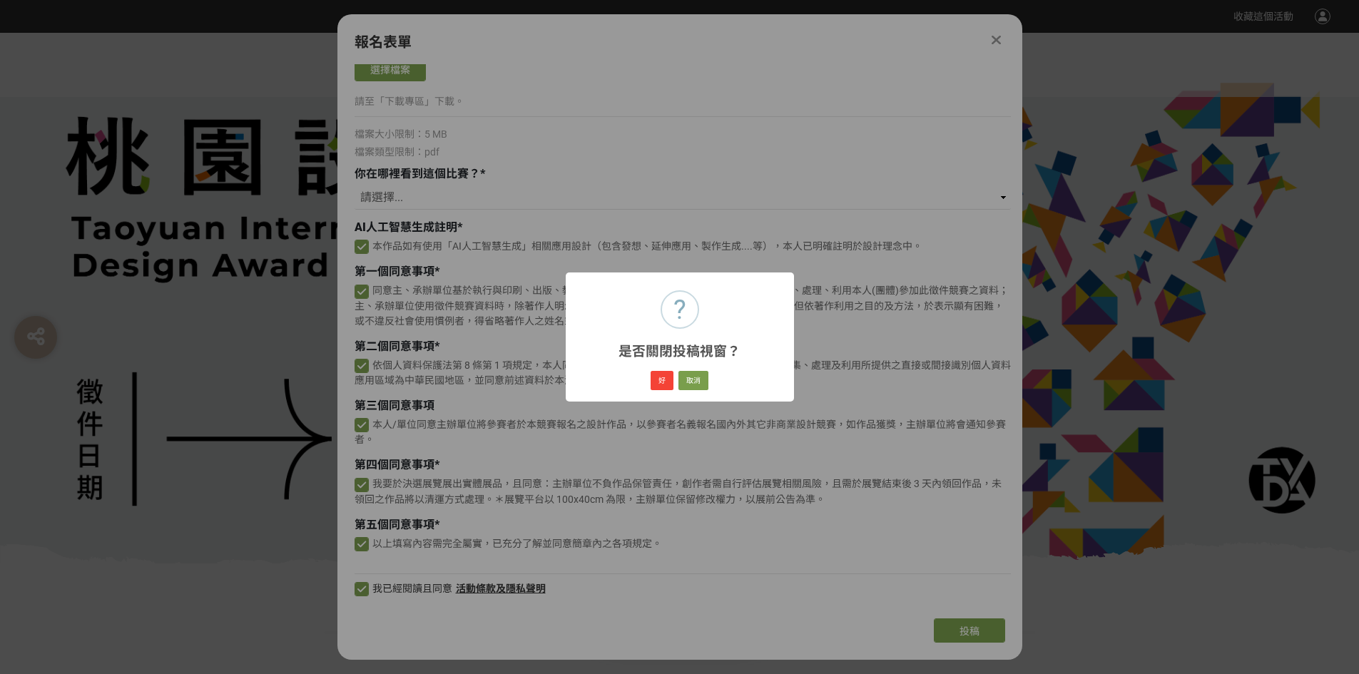
drag, startPoint x: 676, startPoint y: 308, endPoint x: 649, endPoint y: 306, distance: 27.2
click at [649, 306] on div "? 是否關閉投稿視窗？ ×" at bounding box center [680, 316] width 228 height 88
click at [694, 378] on button "取消" at bounding box center [693, 381] width 30 height 20
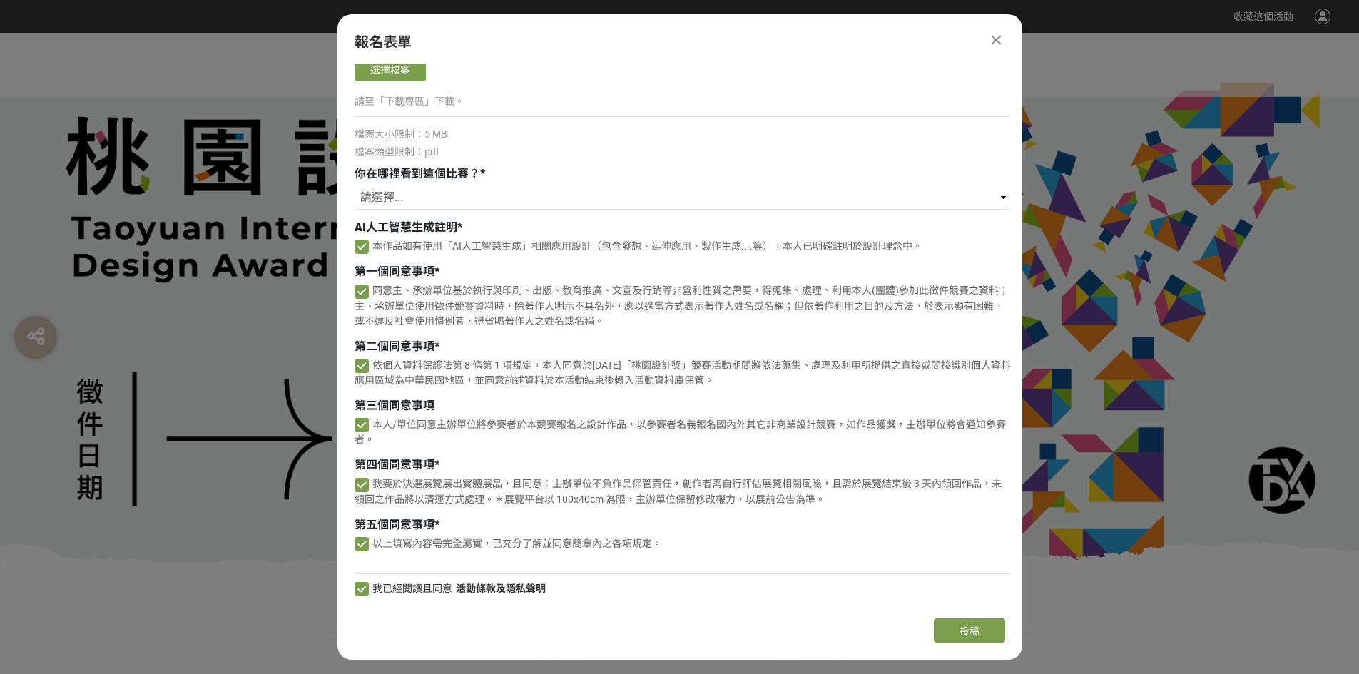
click at [979, 33] on div "報名表單" at bounding box center [679, 41] width 650 height 21
click at [991, 34] on icon at bounding box center [995, 40] width 9 height 14
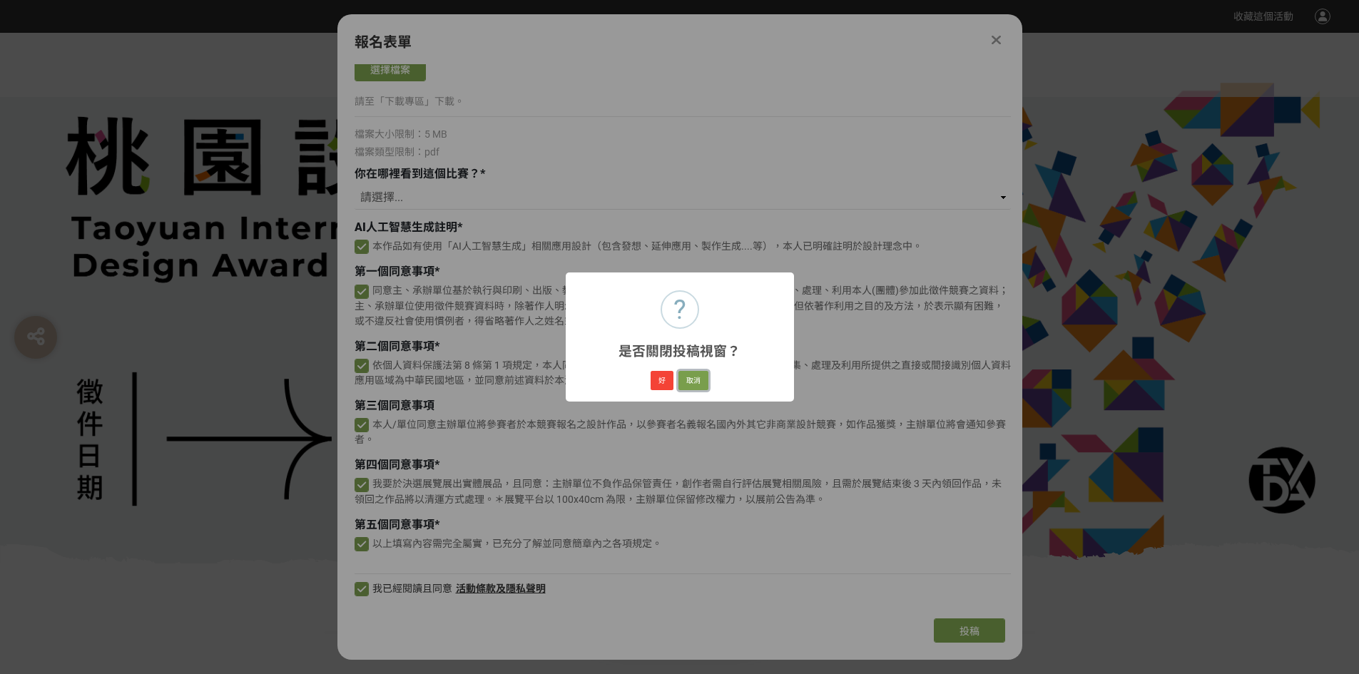
drag, startPoint x: 701, startPoint y: 378, endPoint x: 709, endPoint y: 307, distance: 71.7
click at [700, 379] on button "取消" at bounding box center [693, 381] width 30 height 20
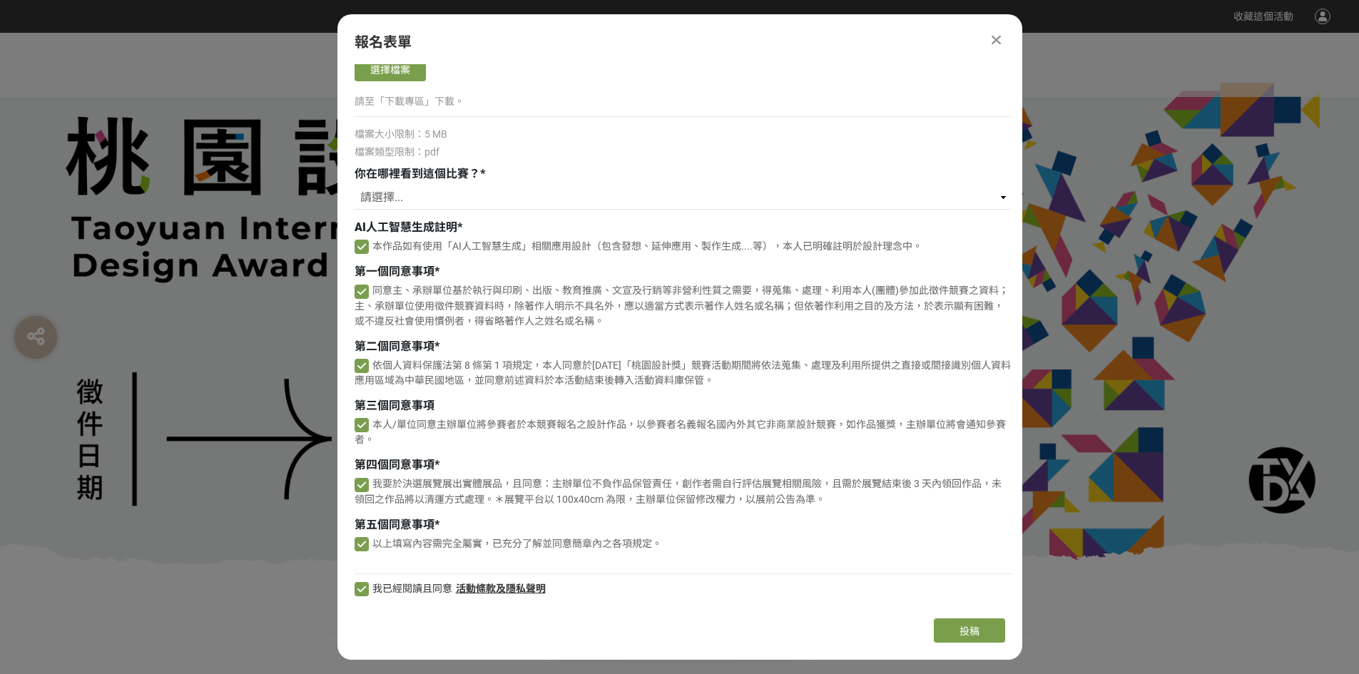
click at [997, 43] on icon at bounding box center [995, 40] width 9 height 14
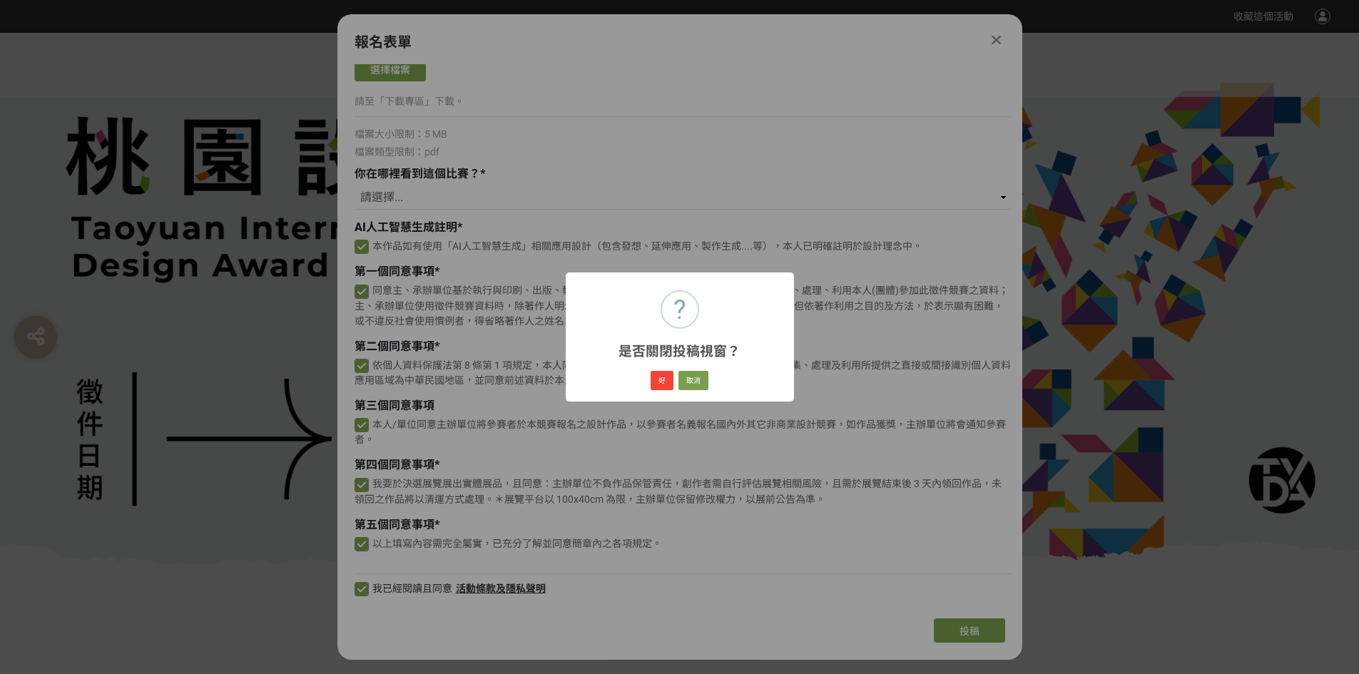
click at [995, 43] on div "? 是否關閉投稿視窗？ × 好 取消" at bounding box center [679, 337] width 1359 height 674
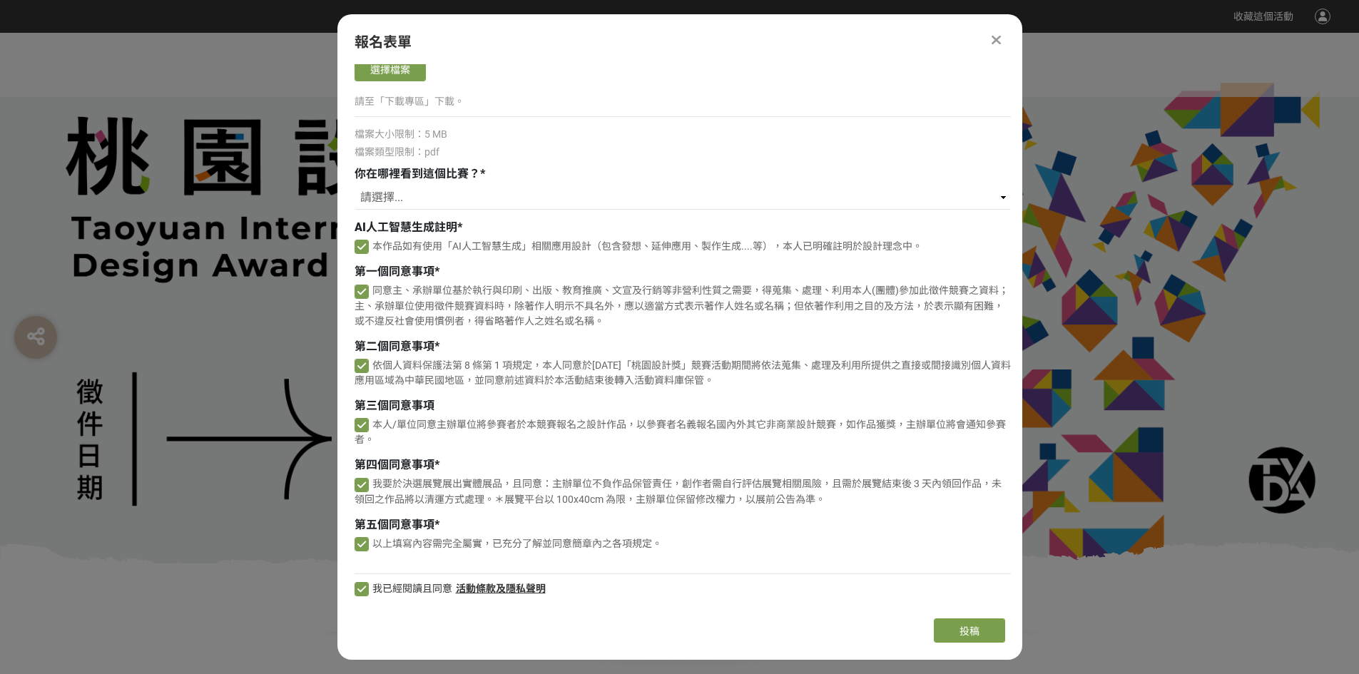
click at [995, 43] on icon at bounding box center [995, 40] width 9 height 14
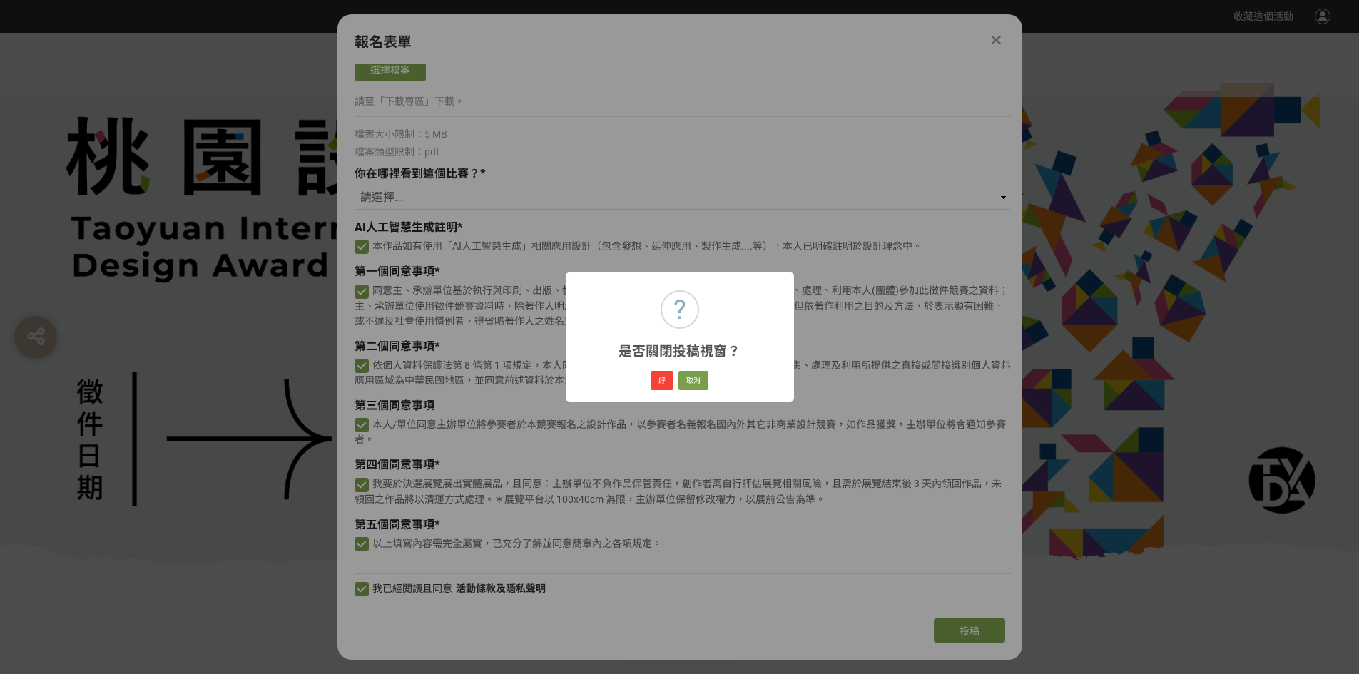
click at [995, 42] on div "? 是否關閉投稿視窗？ × 好 取消" at bounding box center [679, 337] width 1359 height 674
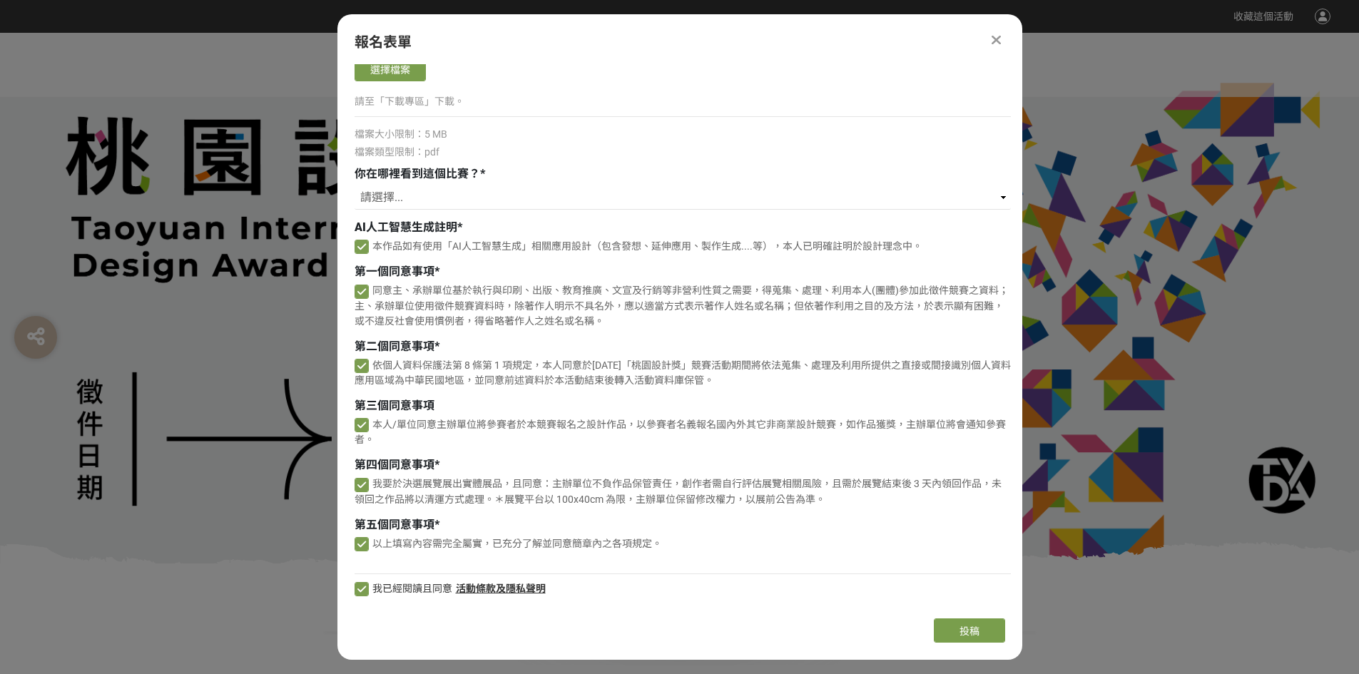
click at [995, 42] on icon at bounding box center [995, 40] width 9 height 14
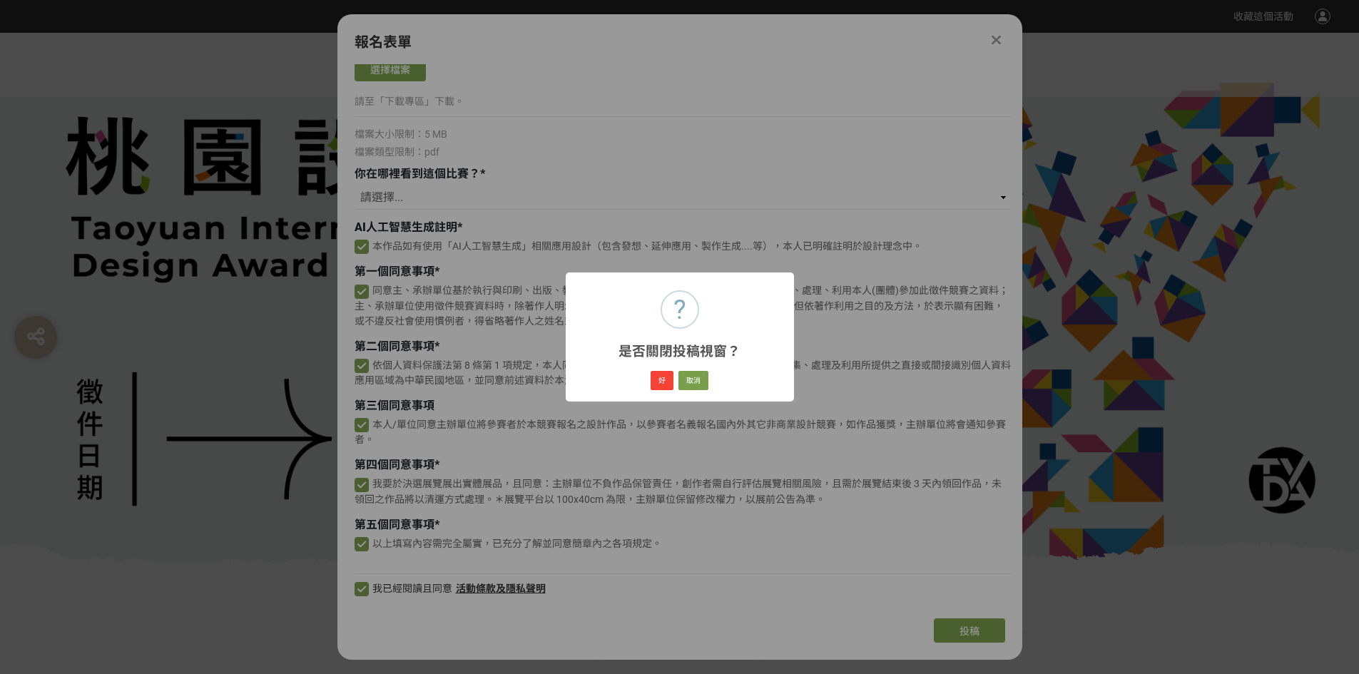
click at [1200, 164] on div "? 是否關閉投稿視窗？ × 好 取消" at bounding box center [679, 337] width 1359 height 674
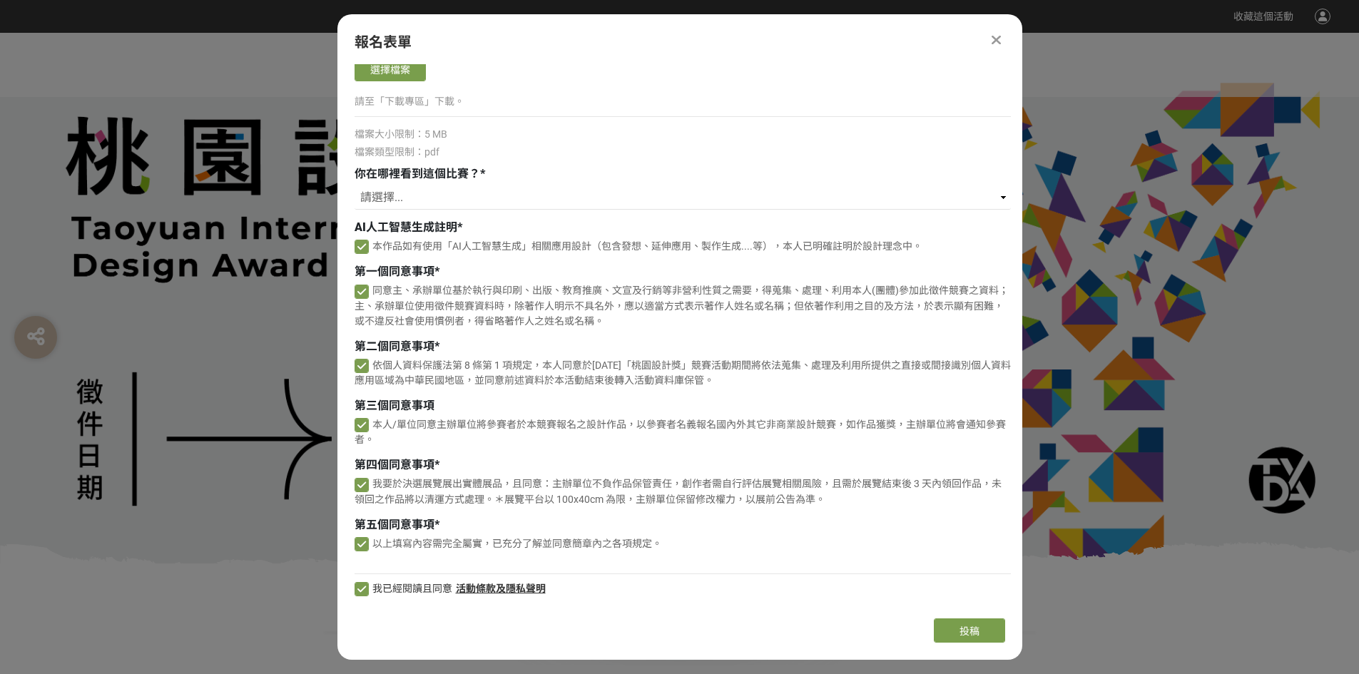
click at [1003, 36] on div at bounding box center [996, 39] width 17 height 17
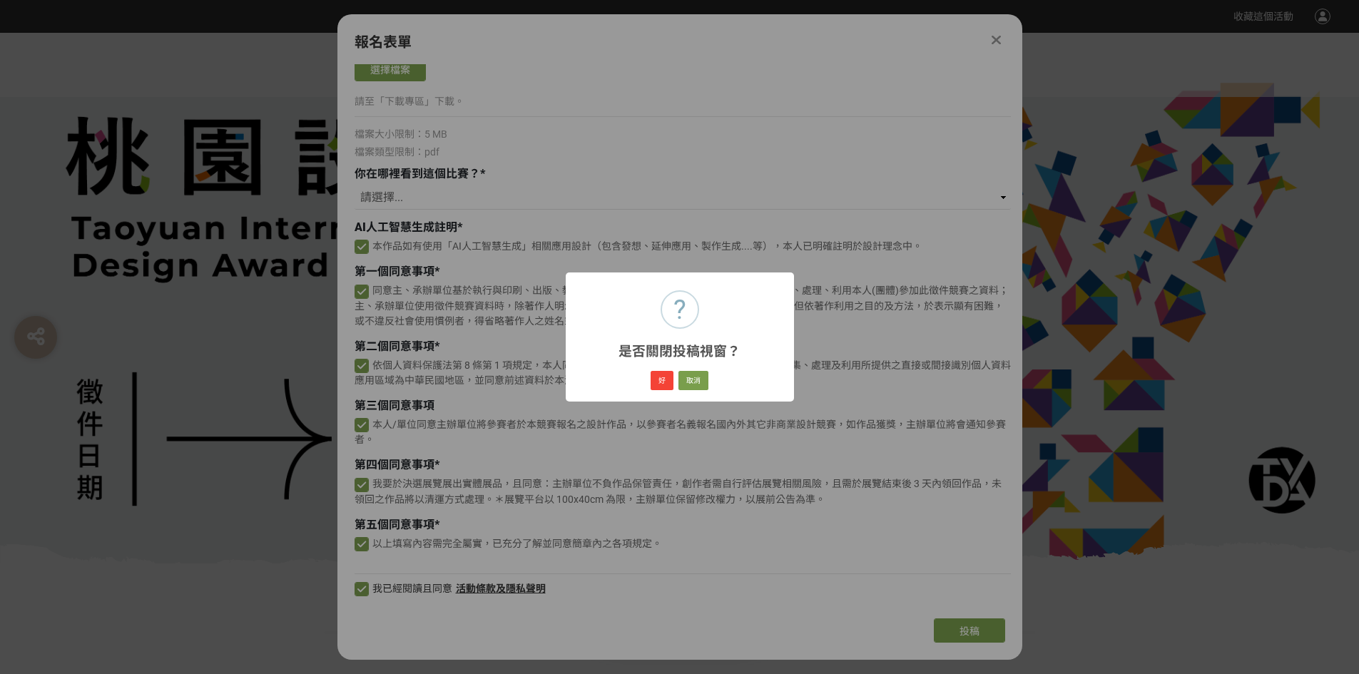
click at [1002, 36] on div "? 是否關閉投稿視窗？ × 好 取消" at bounding box center [679, 337] width 1359 height 674
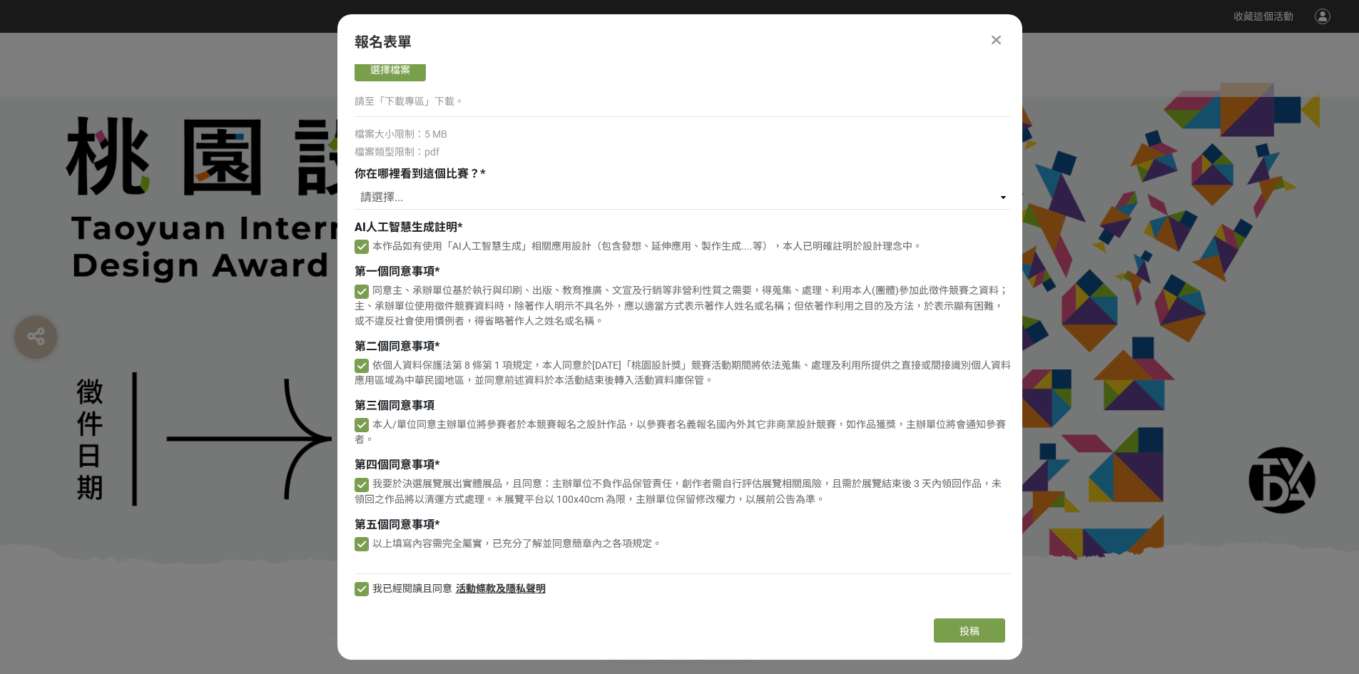
click at [1002, 36] on div at bounding box center [996, 39] width 17 height 17
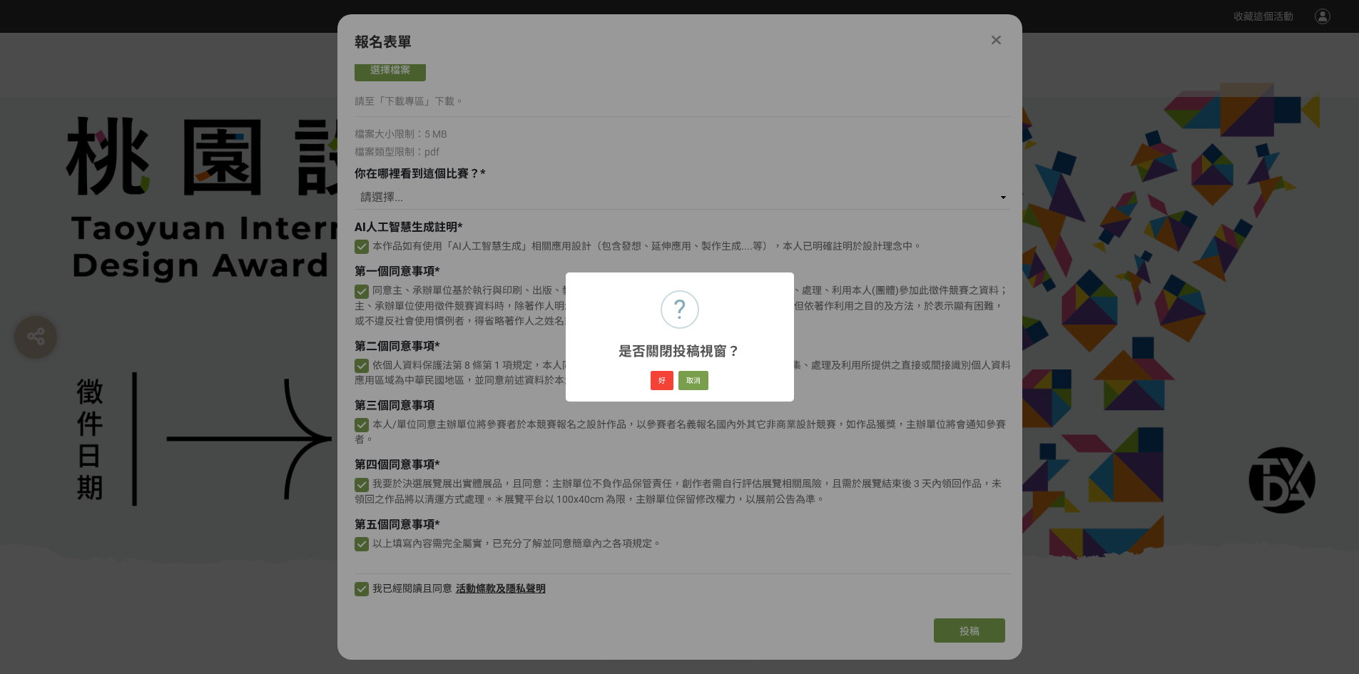
click at [1001, 40] on div "? 是否關閉投稿視窗？ × 好 取消" at bounding box center [679, 337] width 1359 height 674
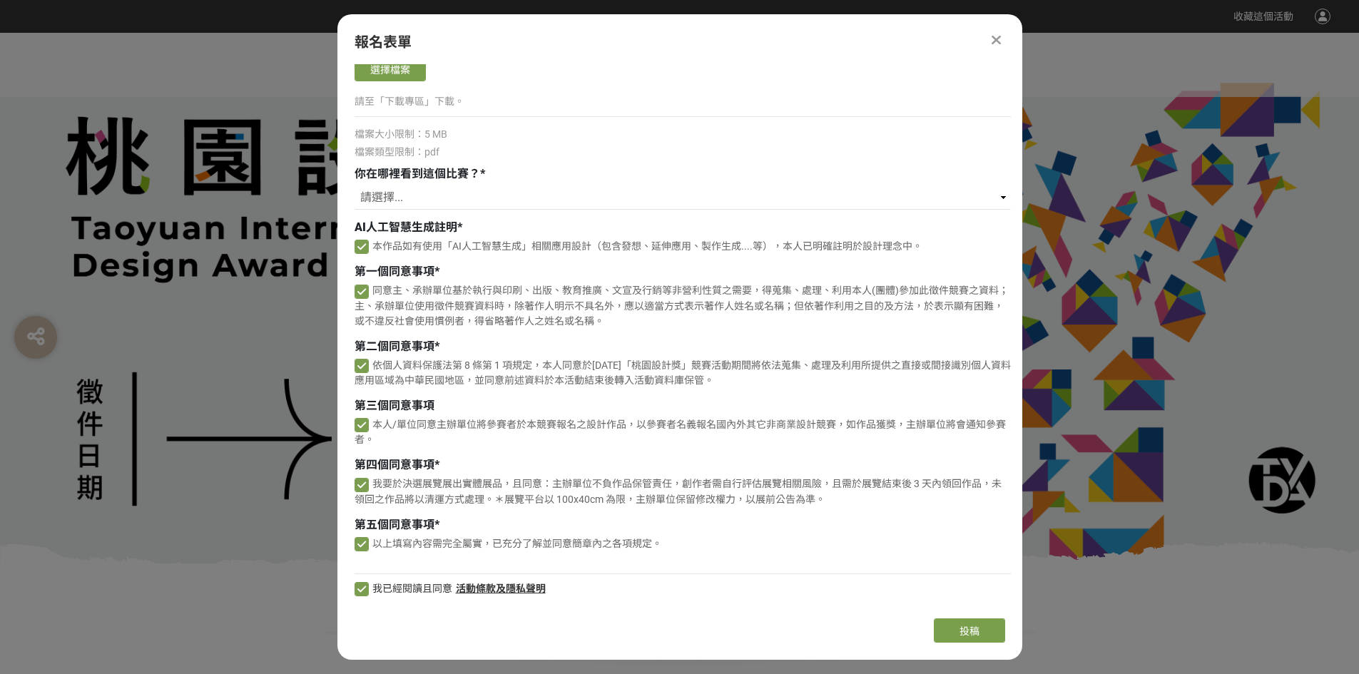
click at [1001, 40] on div at bounding box center [996, 39] width 17 height 17
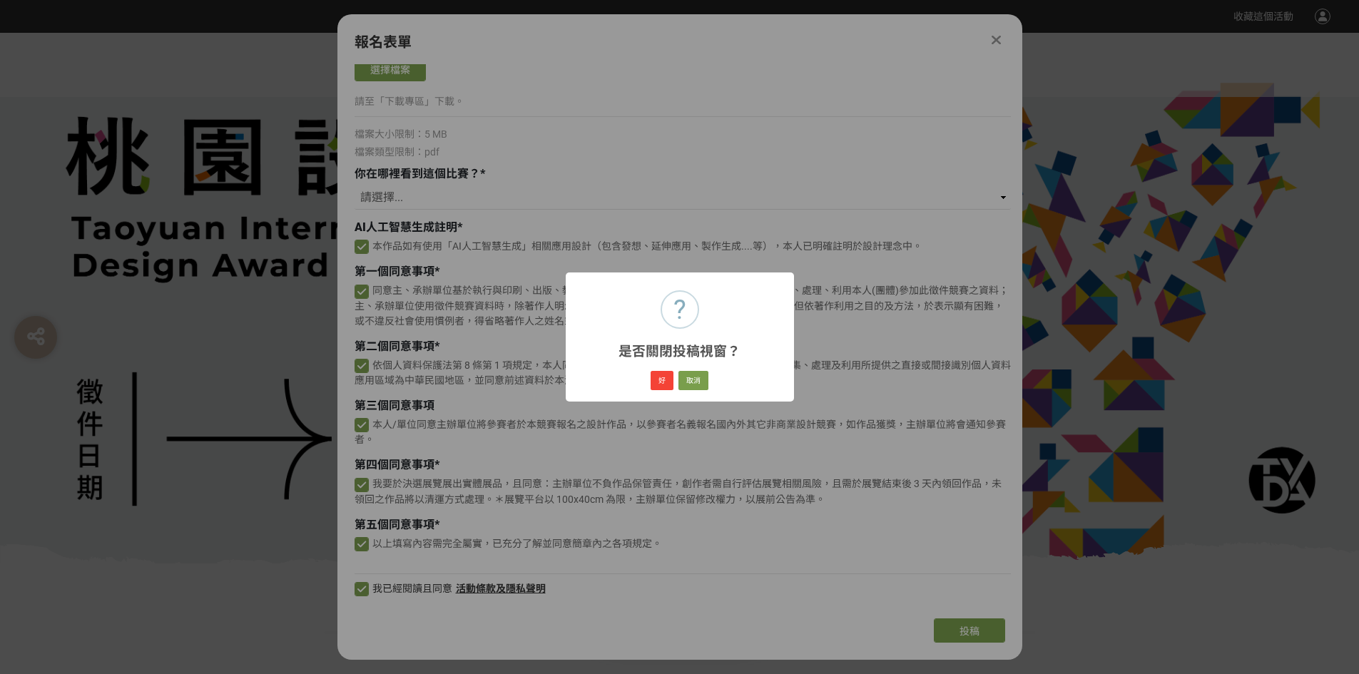
click at [1001, 40] on div "? 是否關閉投稿視窗？ × 好 取消" at bounding box center [679, 337] width 1359 height 674
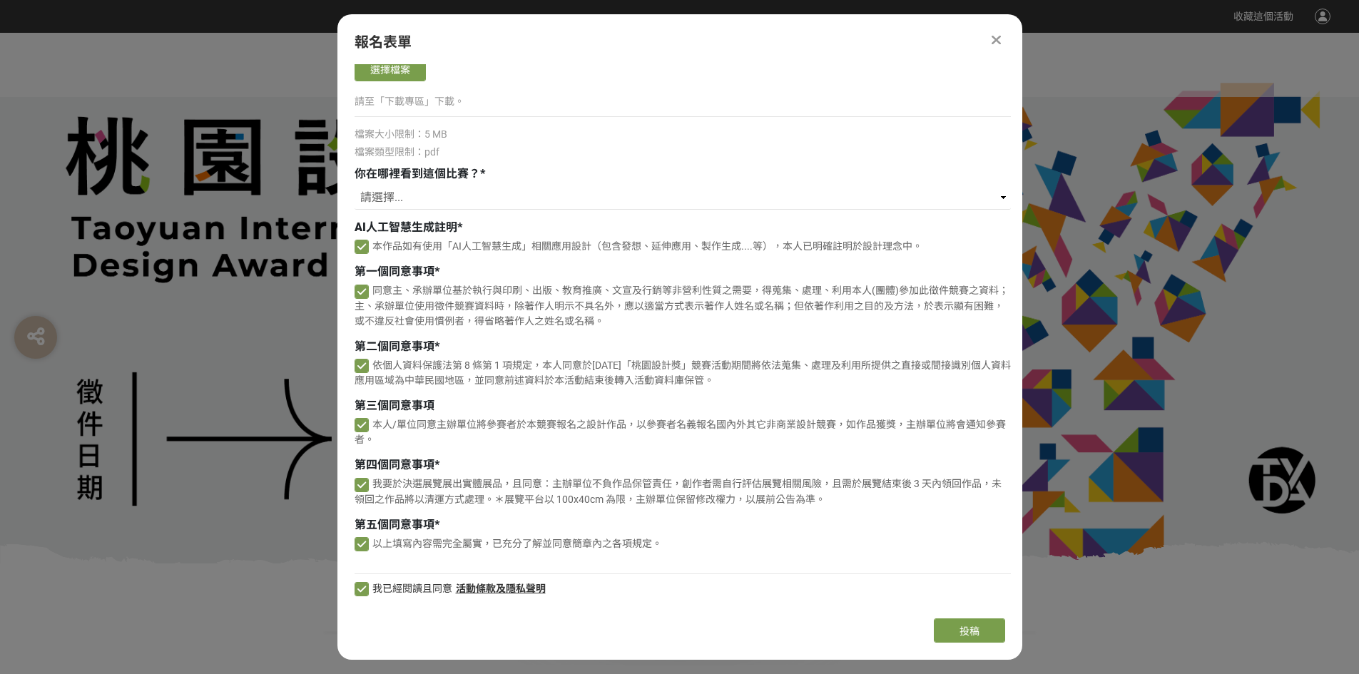
click at [1001, 41] on div at bounding box center [996, 39] width 17 height 17
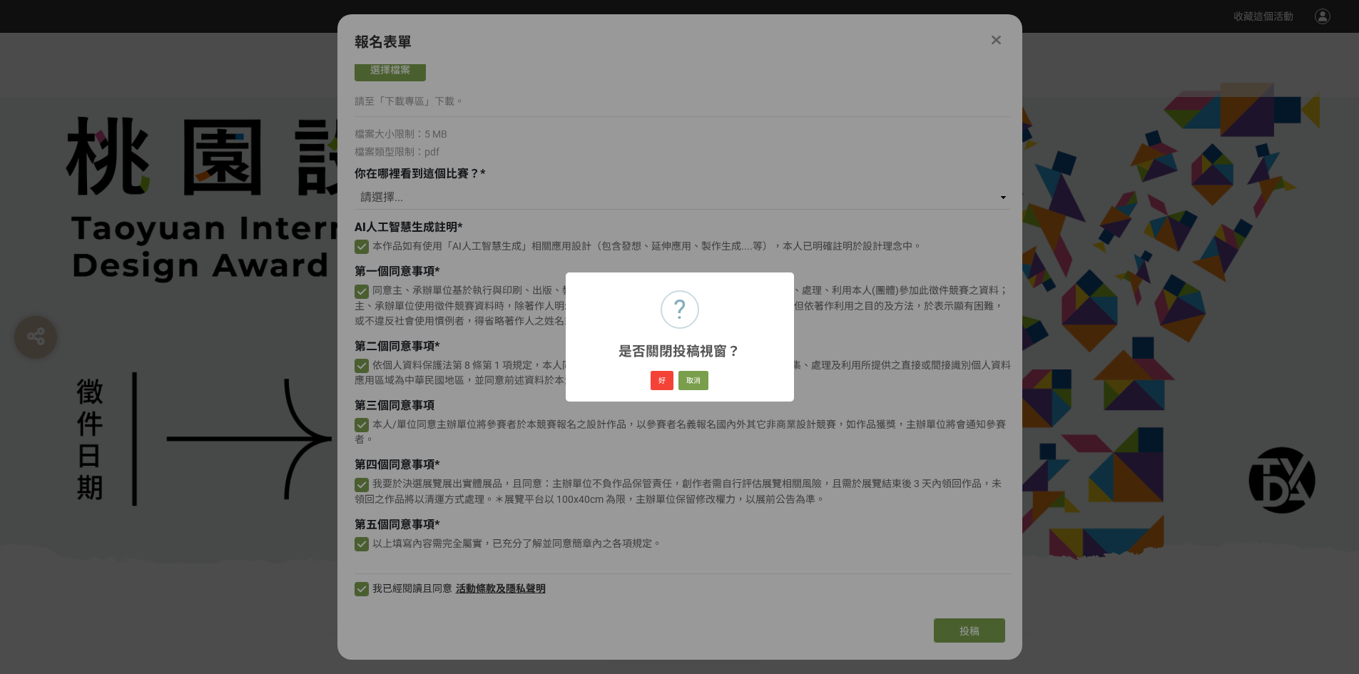
click at [1001, 41] on div "? 是否關閉投稿視窗？ × 好 取消" at bounding box center [679, 337] width 1359 height 674
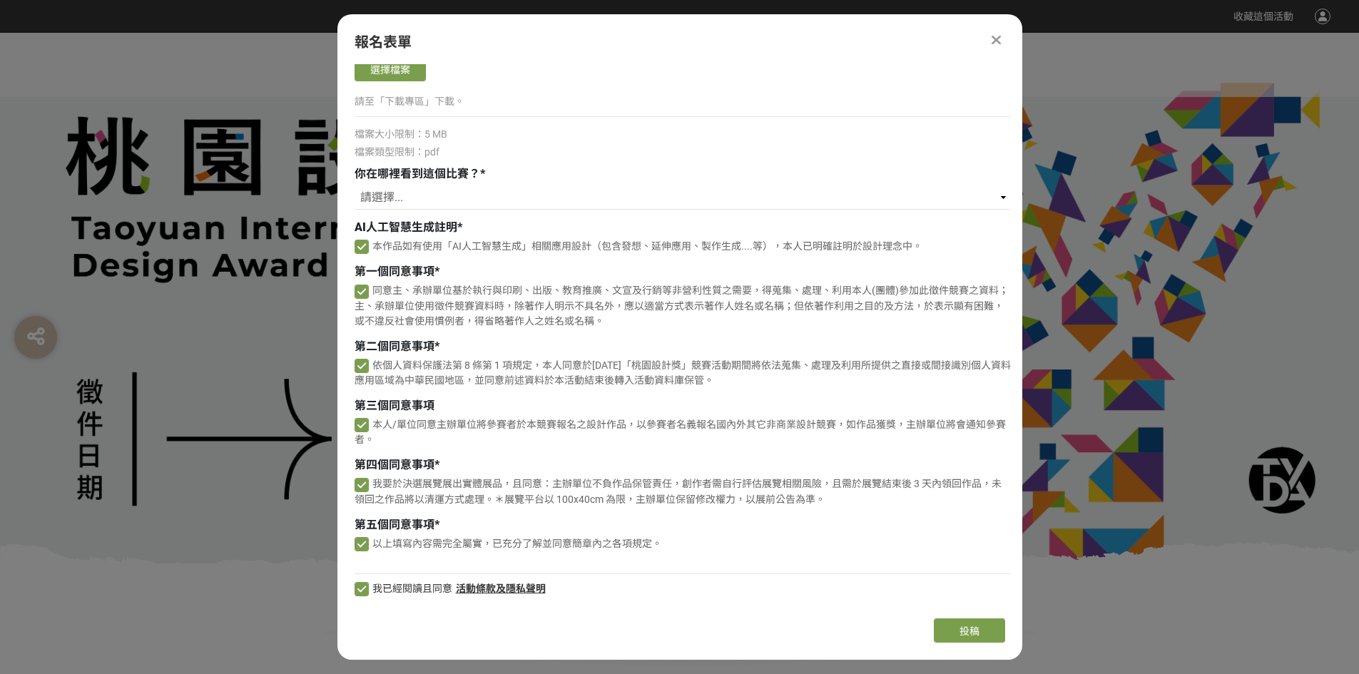
click at [1001, 41] on div at bounding box center [996, 39] width 17 height 17
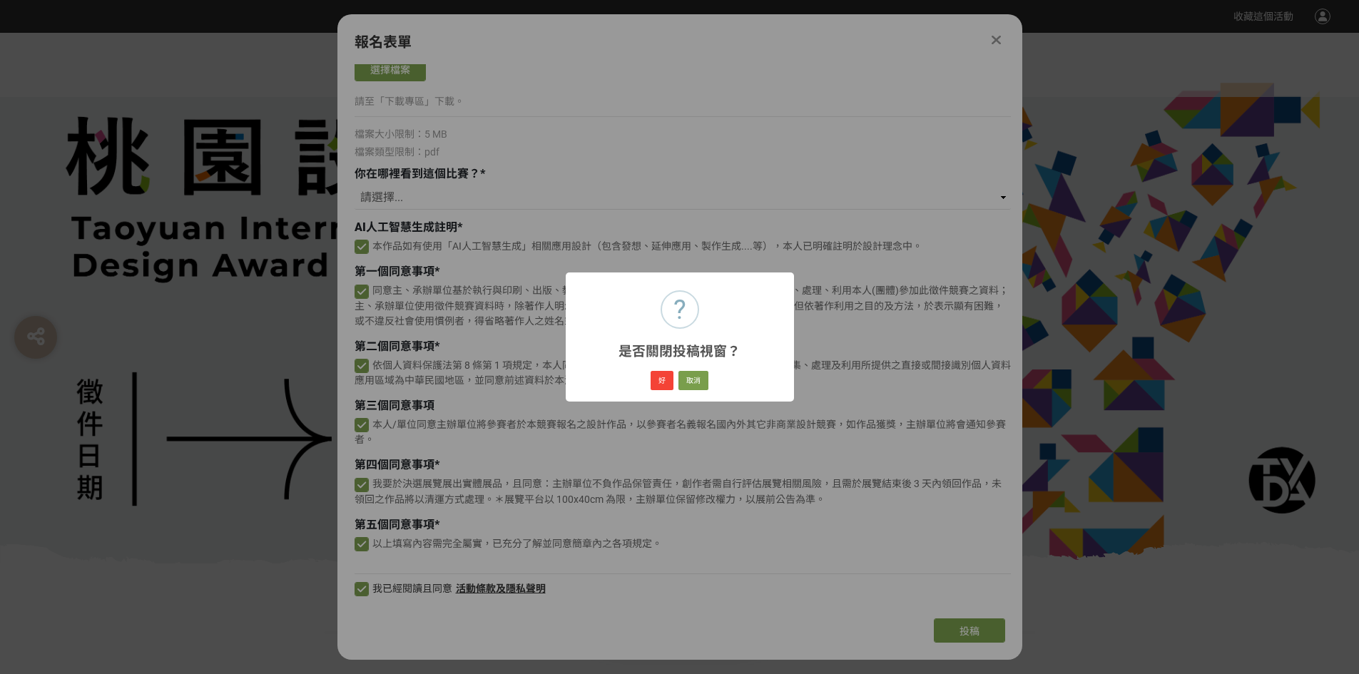
click at [999, 39] on div "? 是否關閉投稿視窗？ × 好 取消" at bounding box center [679, 337] width 1359 height 674
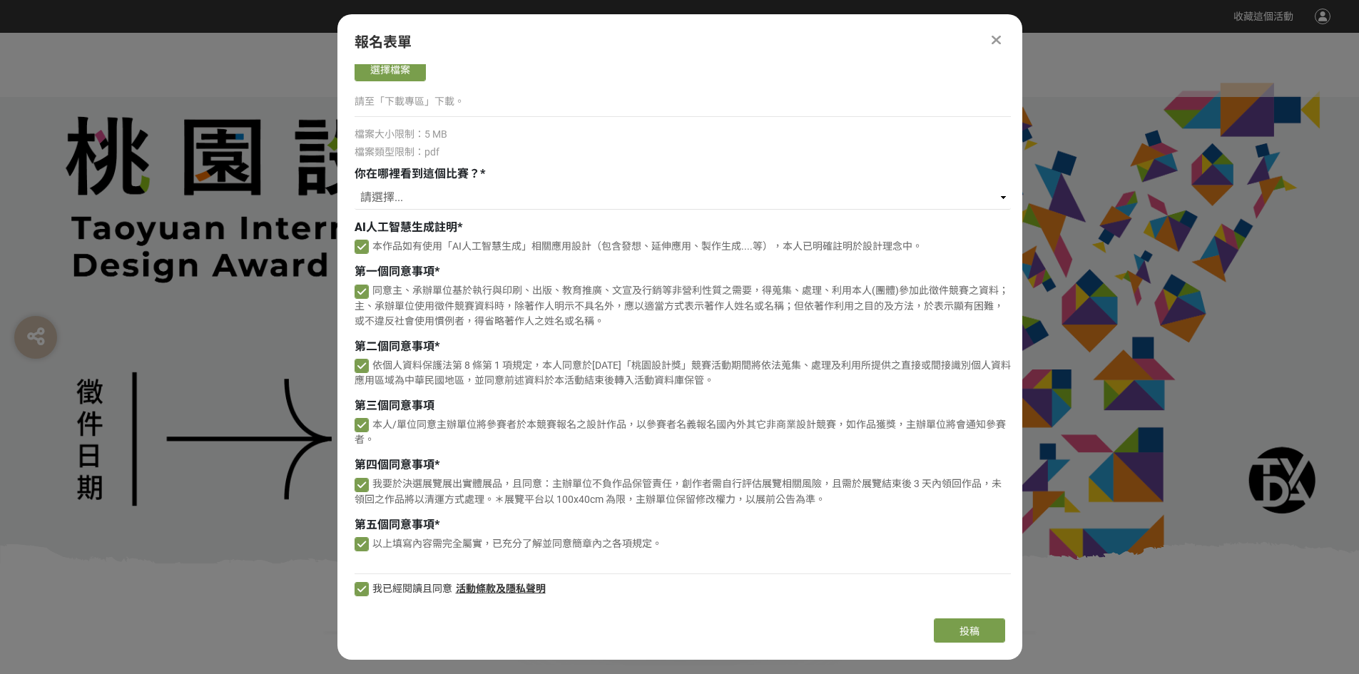
click at [999, 39] on icon at bounding box center [995, 40] width 9 height 14
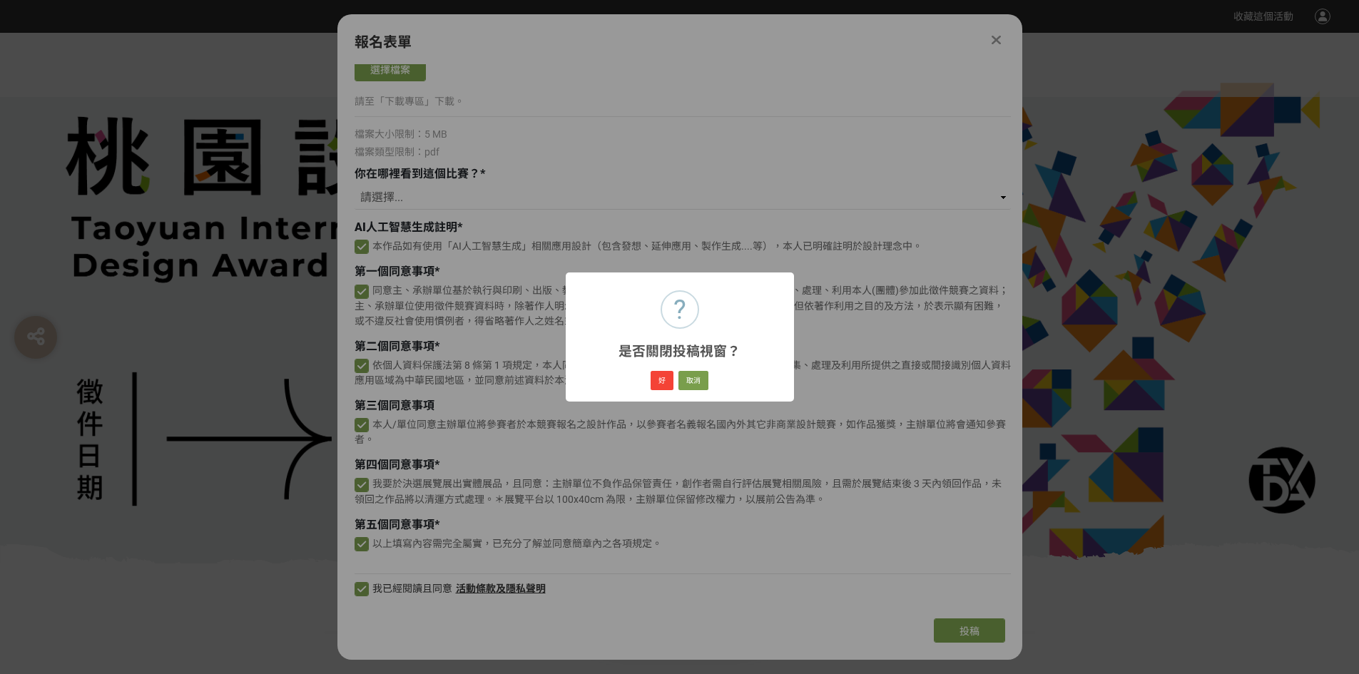
click at [997, 40] on div "? 是否關閉投稿視窗？ × 好 取消" at bounding box center [679, 337] width 1359 height 674
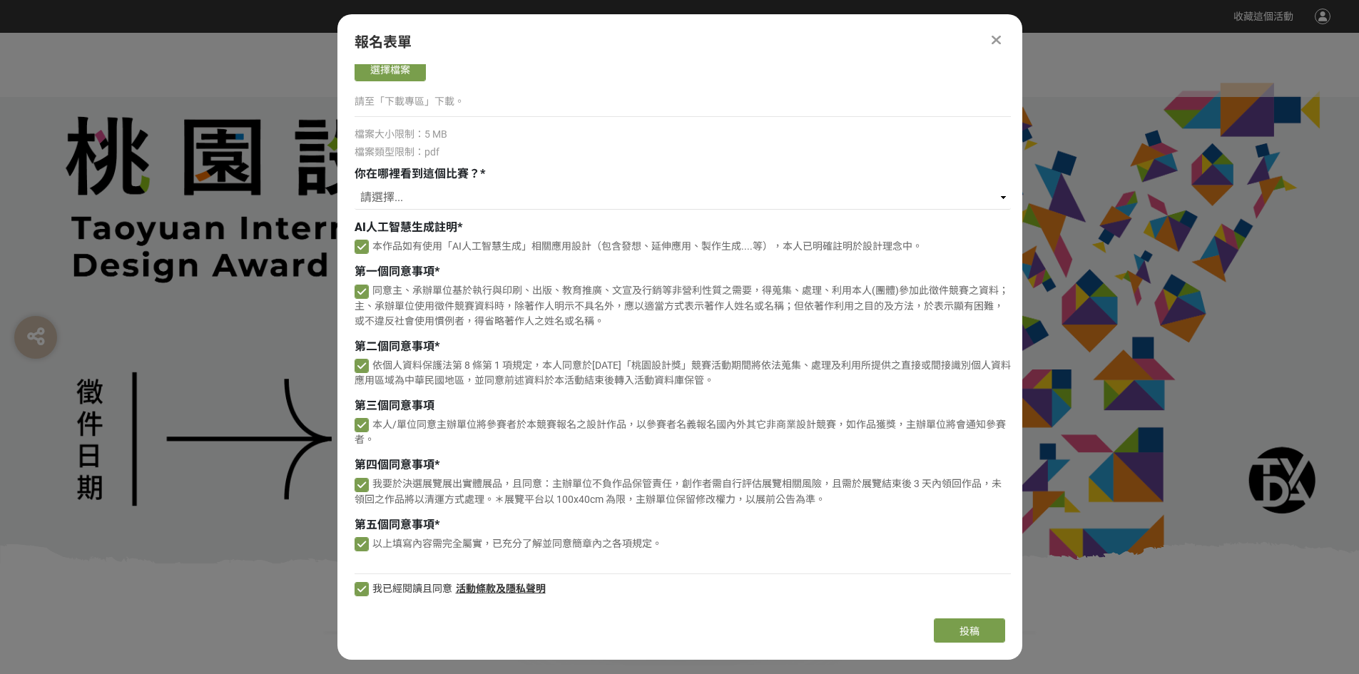
click at [997, 40] on icon at bounding box center [995, 40] width 9 height 14
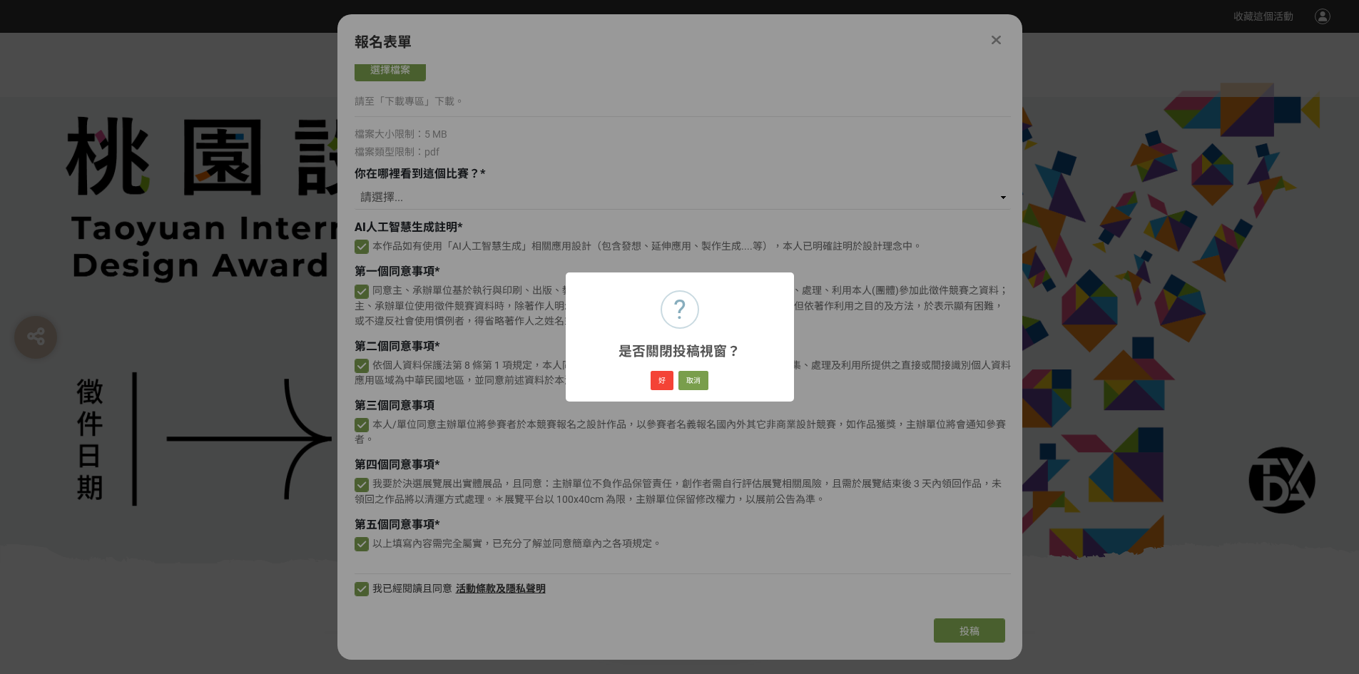
click at [996, 40] on div "? 是否關閉投稿視窗？ × 好 取消" at bounding box center [679, 337] width 1359 height 674
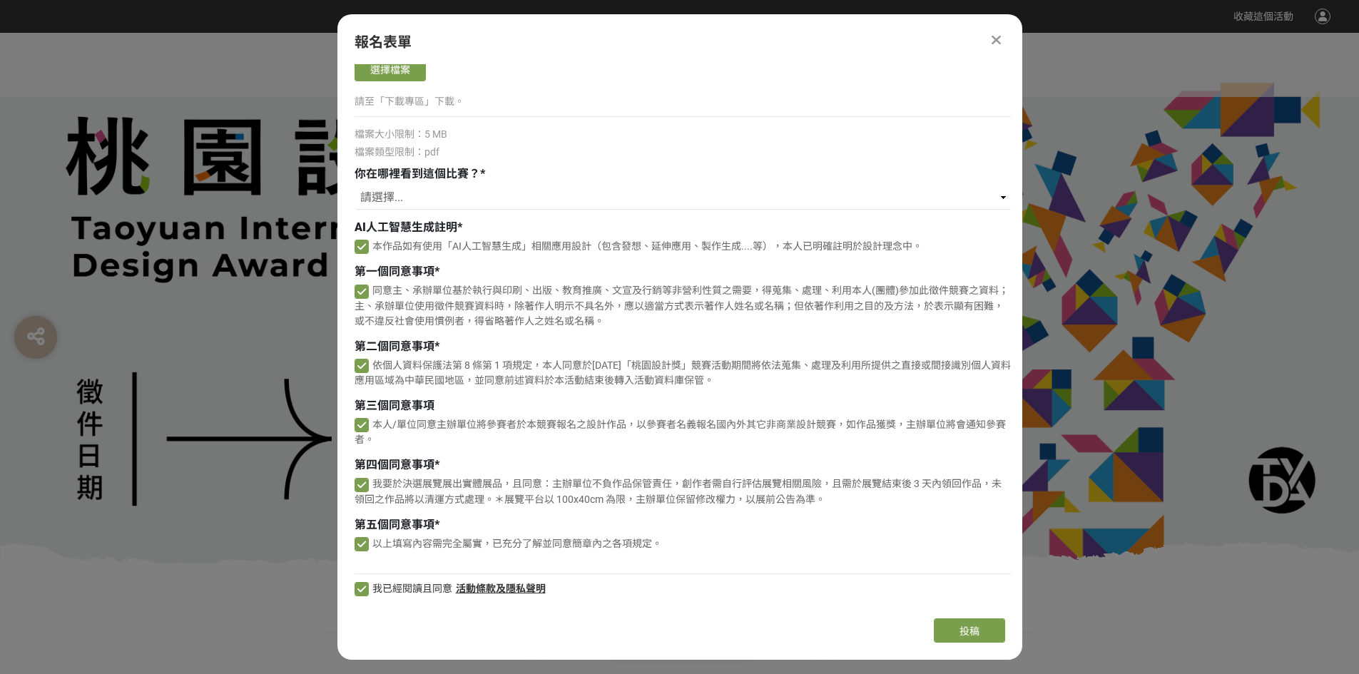
click at [996, 40] on icon at bounding box center [995, 40] width 9 height 14
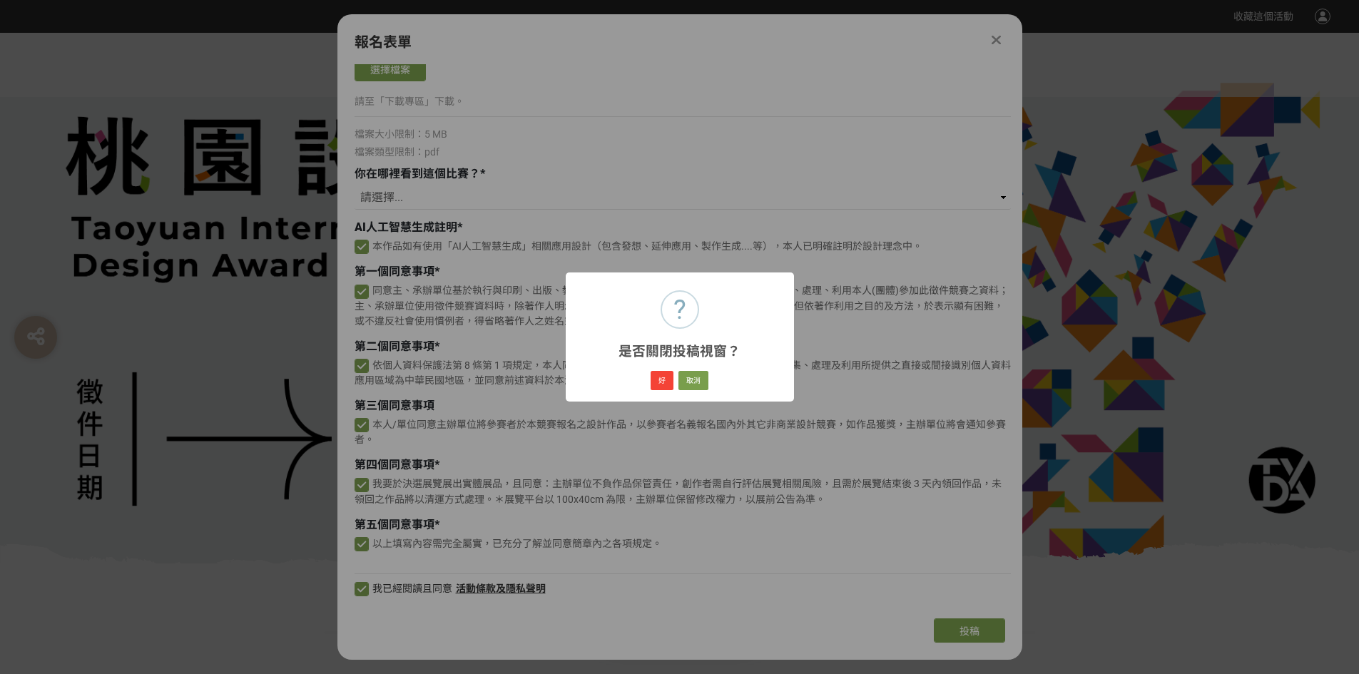
click at [996, 40] on div "? 是否關閉投稿視窗？ × 好 取消" at bounding box center [679, 337] width 1359 height 674
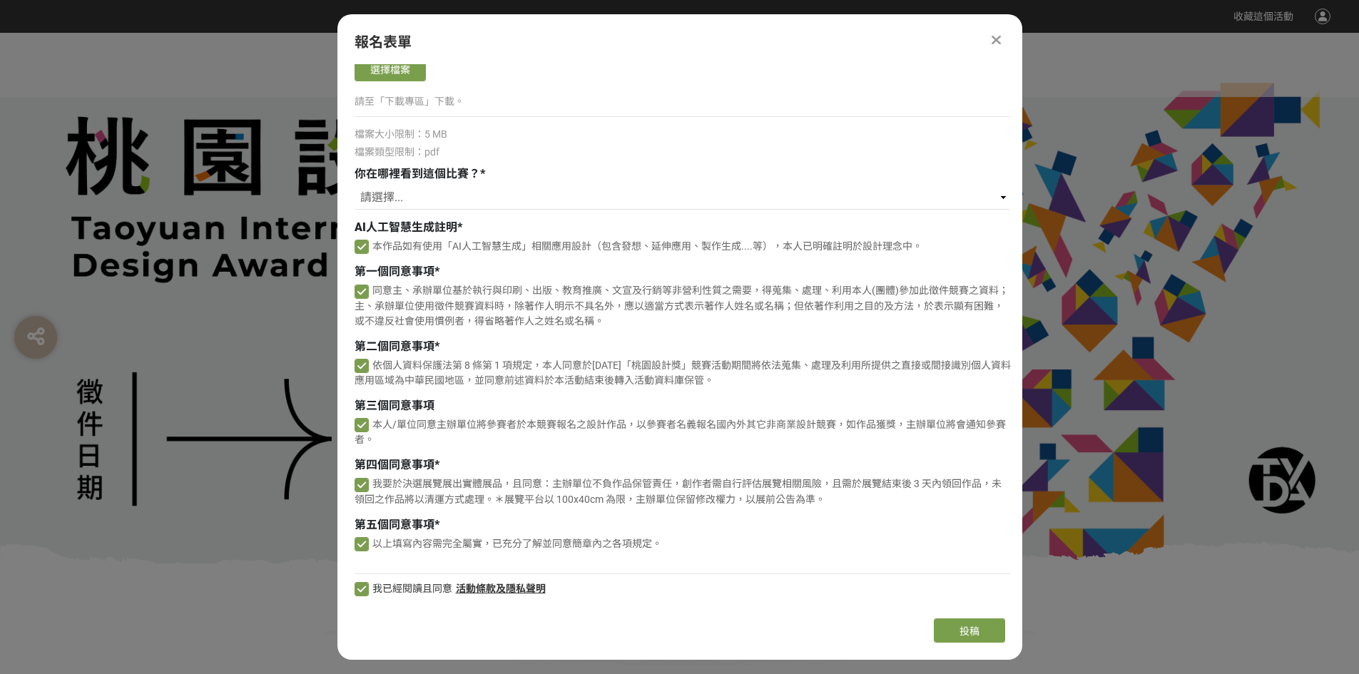
click at [996, 40] on icon at bounding box center [995, 40] width 9 height 14
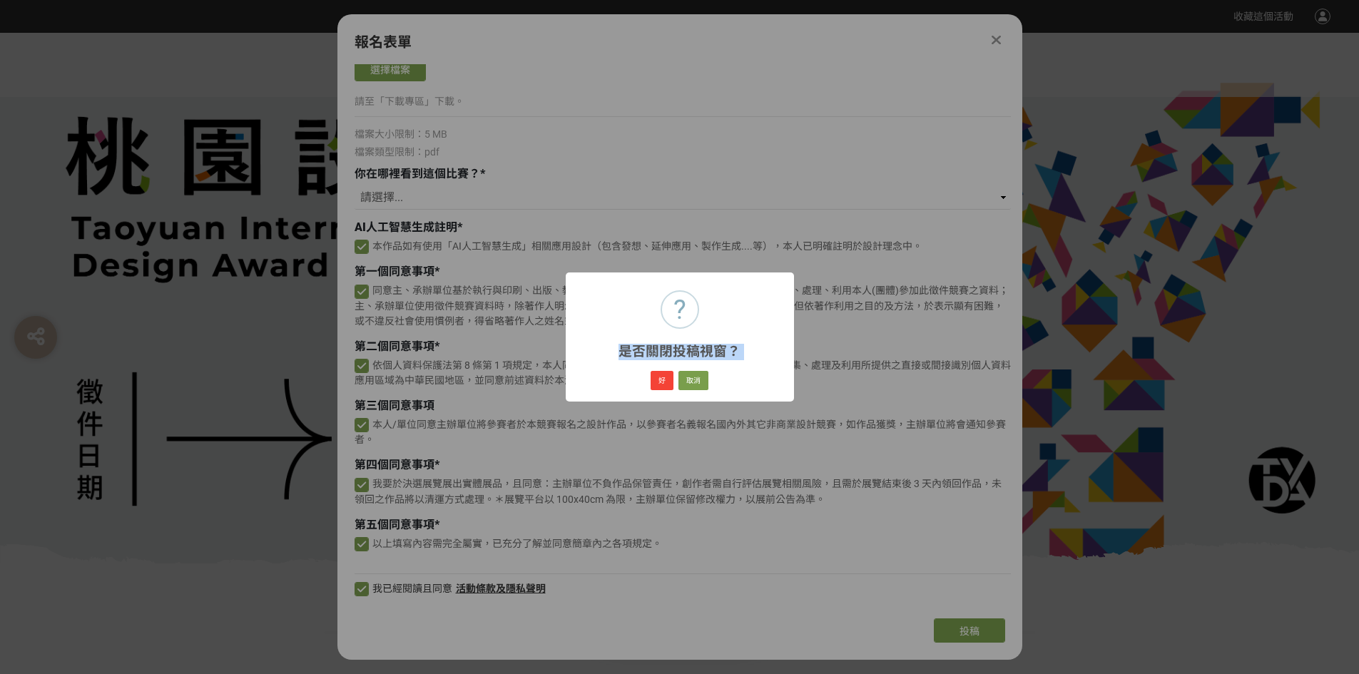
click at [996, 40] on div "? 是否關閉投稿視窗？ × 好 取消" at bounding box center [679, 337] width 1359 height 674
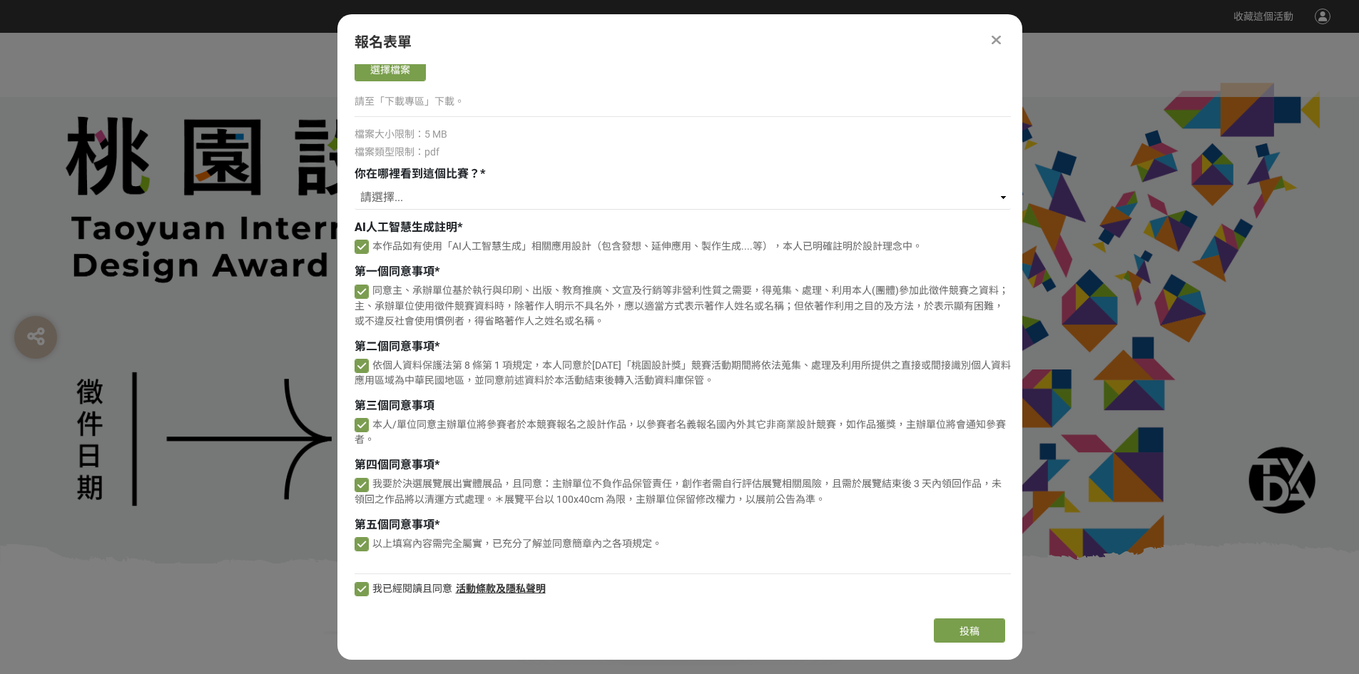
click at [996, 40] on icon at bounding box center [995, 40] width 9 height 14
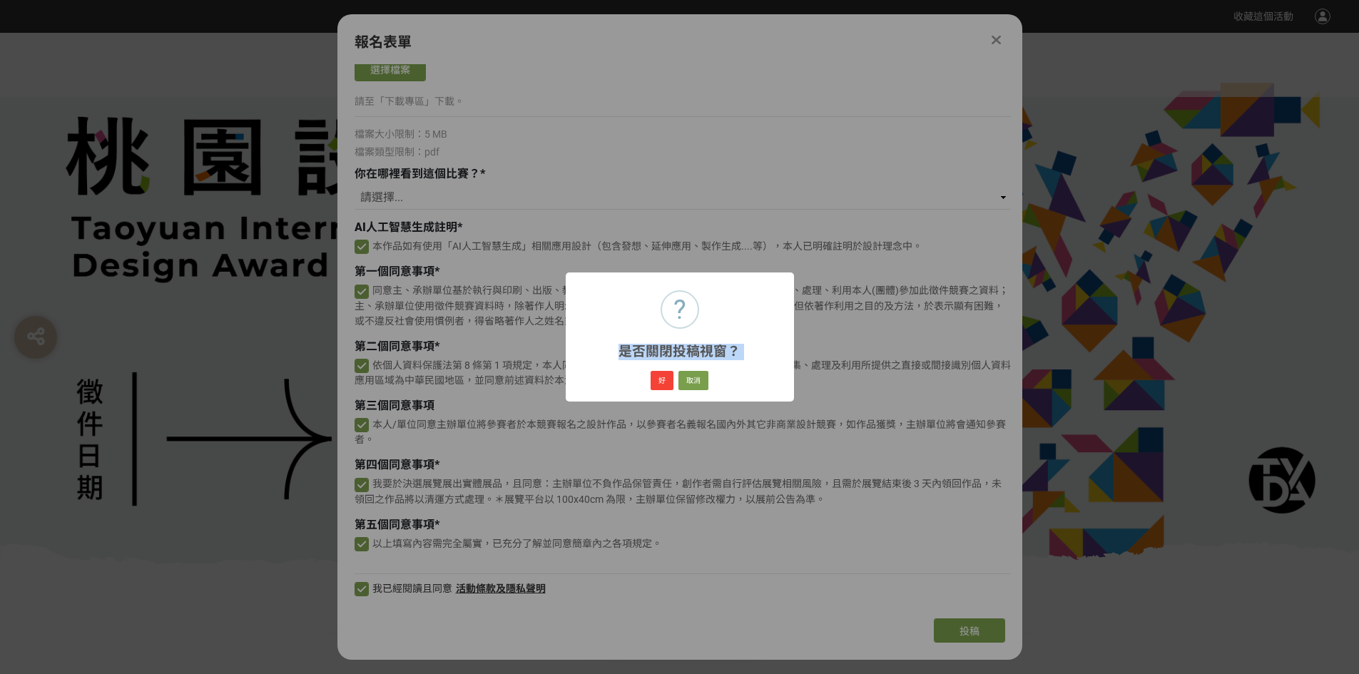
click at [996, 40] on div "? 是否關閉投稿視窗？ × 好 取消" at bounding box center [679, 337] width 1359 height 674
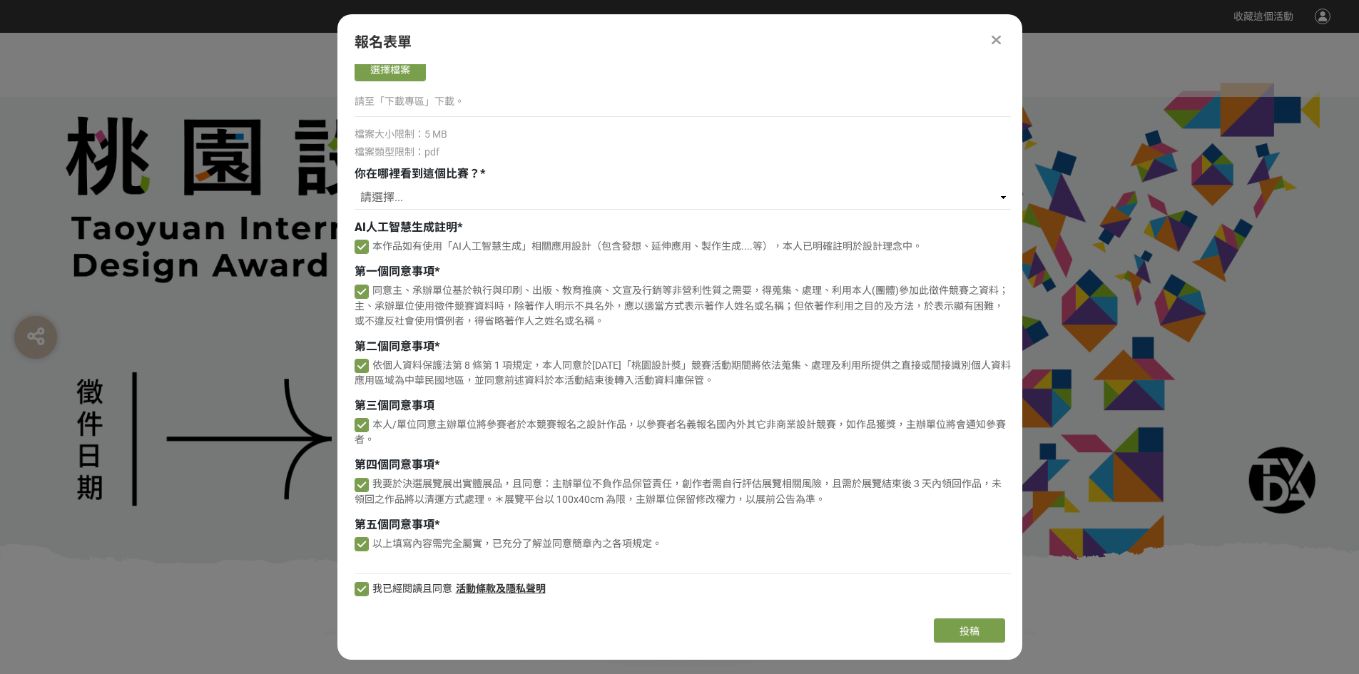
click at [996, 40] on icon at bounding box center [995, 40] width 9 height 14
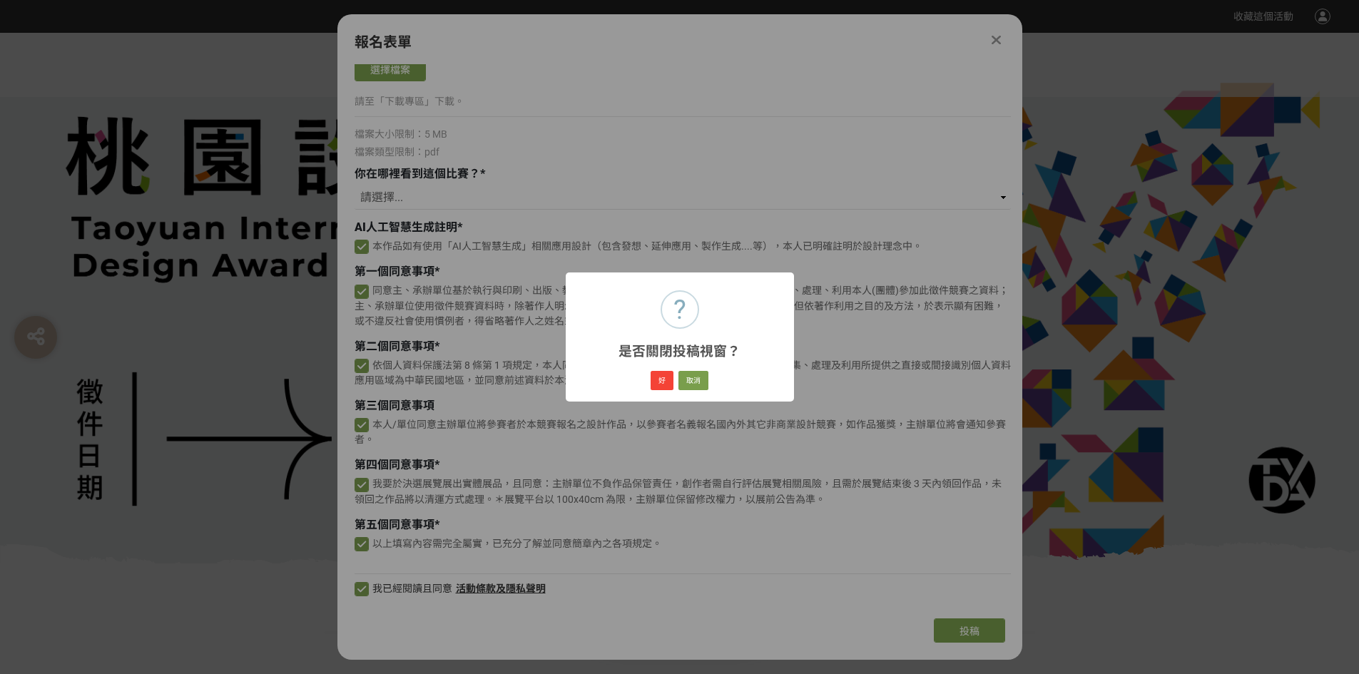
click at [996, 40] on div "? 是否關閉投稿視窗？ × 好 取消" at bounding box center [679, 337] width 1359 height 674
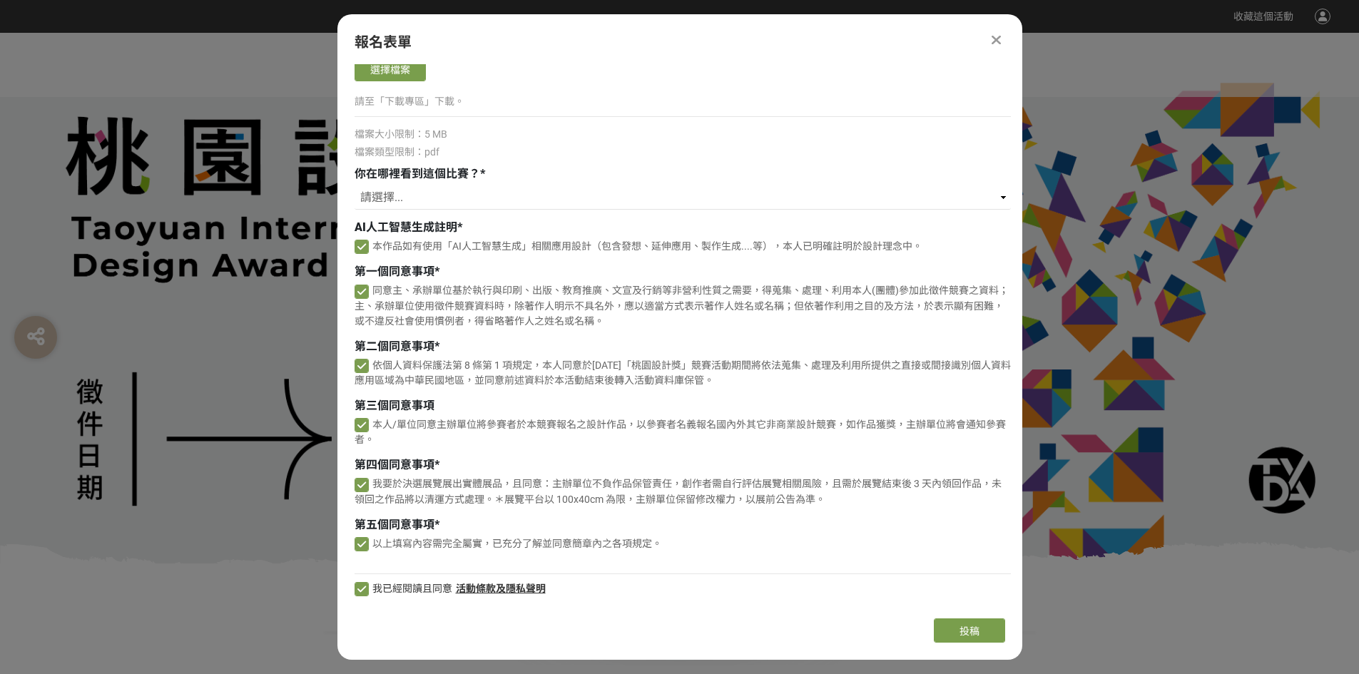
click at [993, 42] on icon at bounding box center [995, 40] width 9 height 14
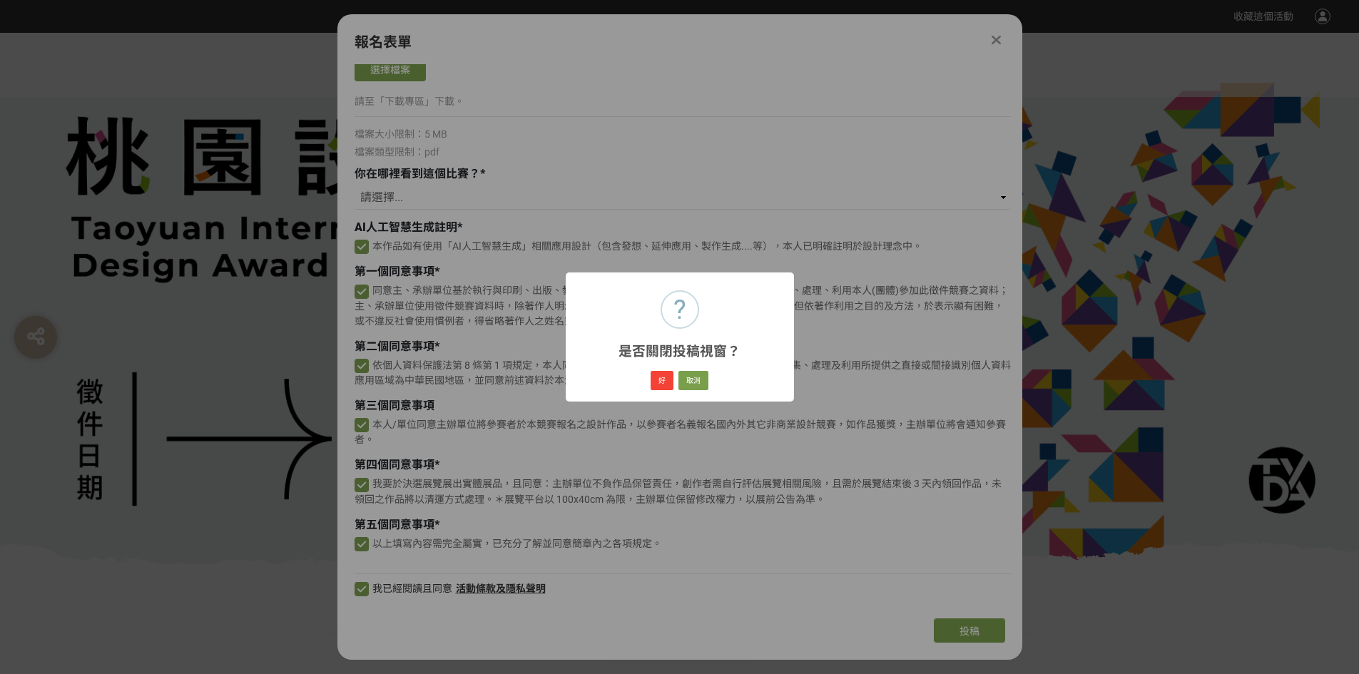
drag, startPoint x: 692, startPoint y: 369, endPoint x: 690, endPoint y: 377, distance: 8.0
click at [691, 370] on div "好 取消" at bounding box center [679, 381] width 62 height 24
click at [690, 377] on button "取消" at bounding box center [693, 381] width 30 height 20
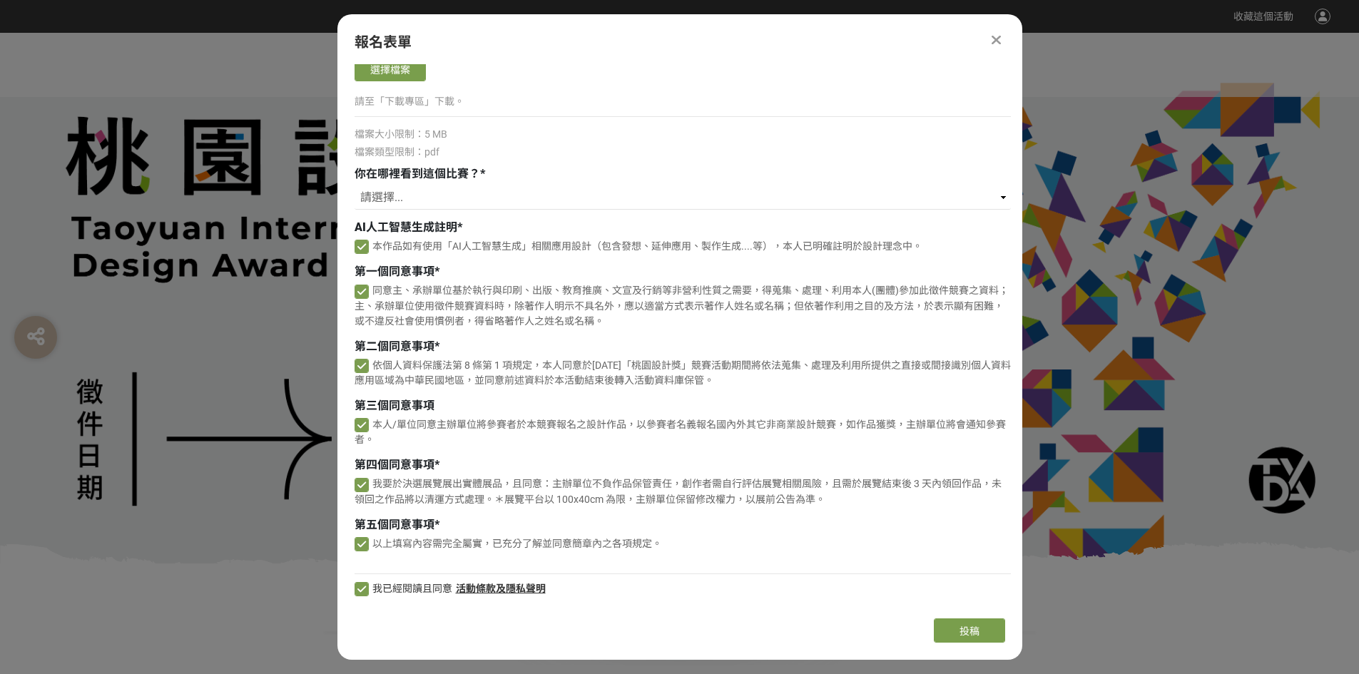
click at [995, 42] on icon at bounding box center [995, 40] width 9 height 14
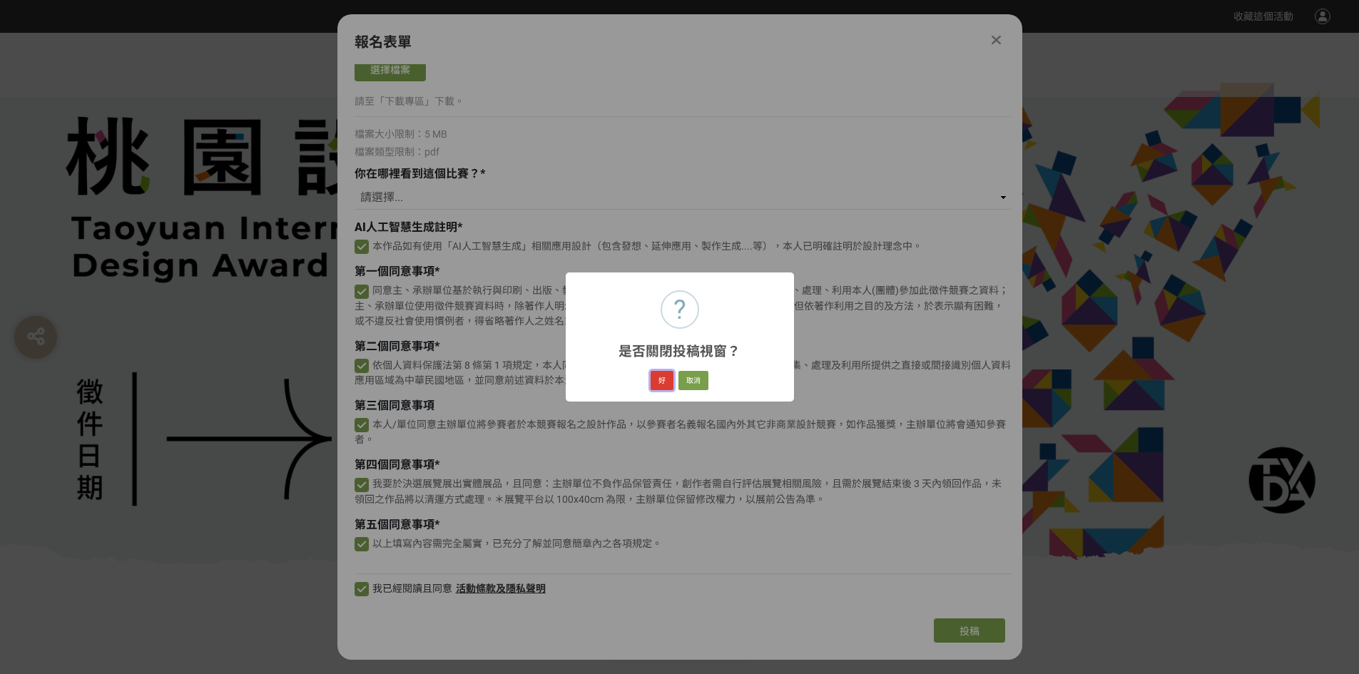
click at [668, 382] on button "好" at bounding box center [661, 381] width 23 height 20
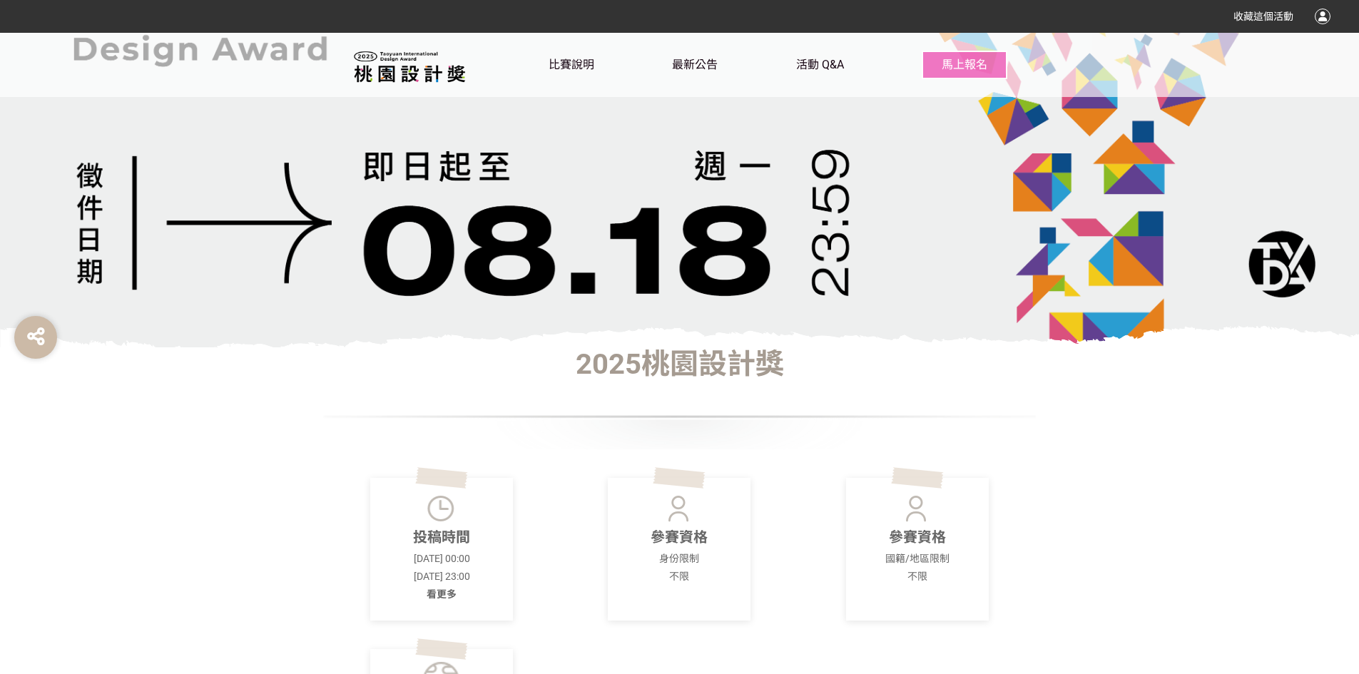
scroll to position [0, 0]
